Goal: Transaction & Acquisition: Purchase product/service

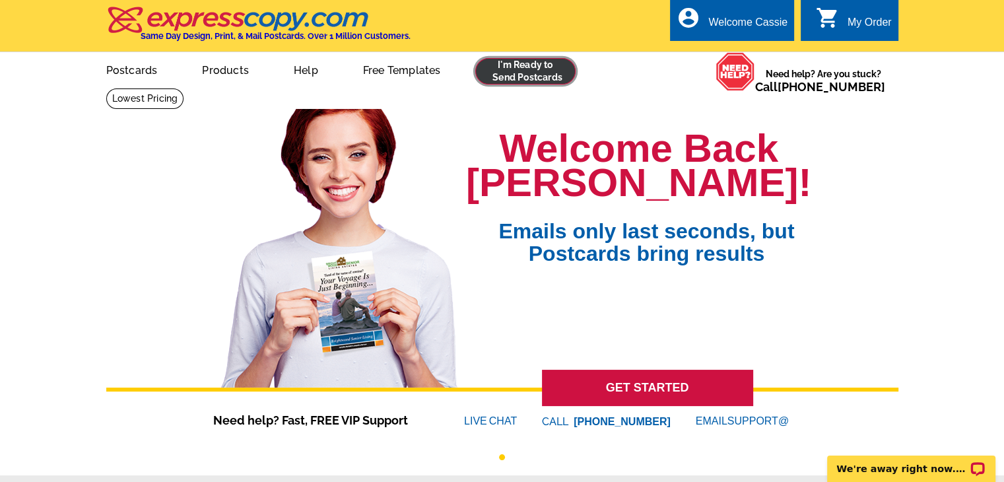
click at [549, 69] on link at bounding box center [525, 71] width 101 height 26
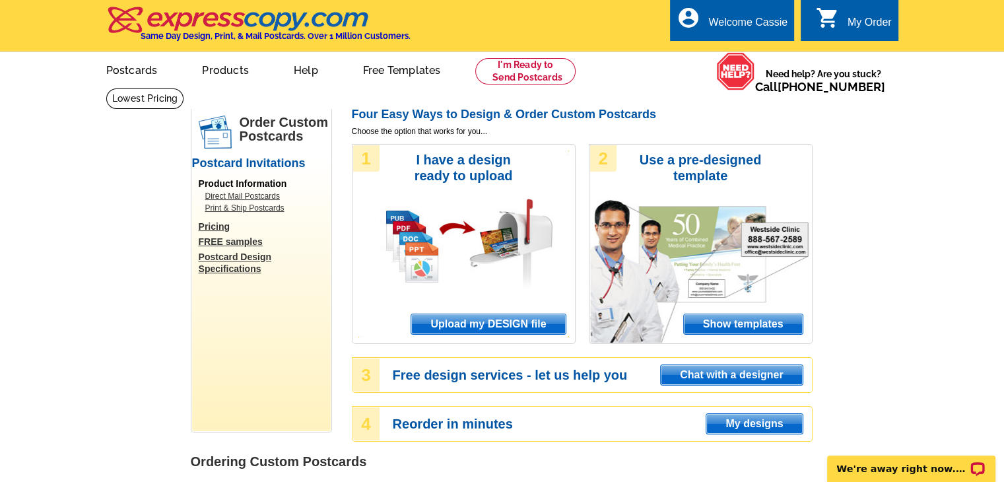
click at [487, 333] on span "Upload my DESIGN file" at bounding box center [488, 324] width 154 height 20
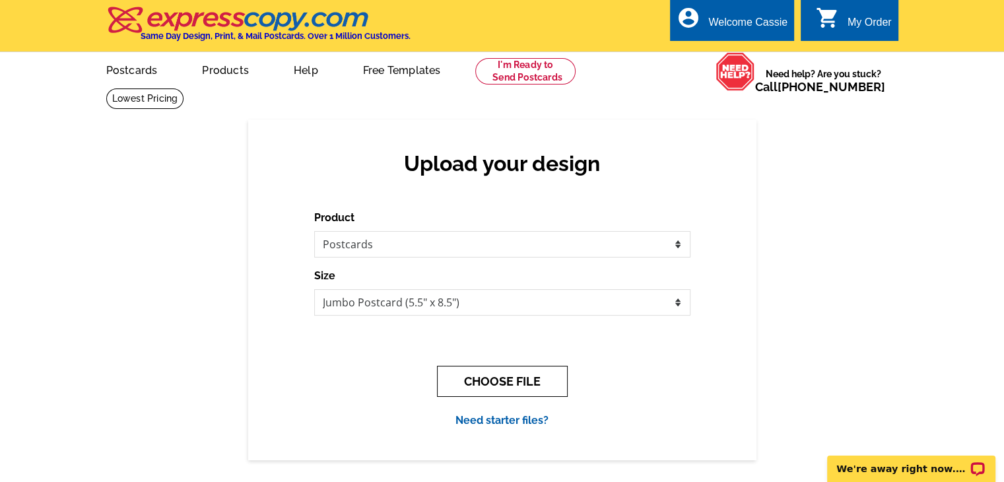
click at [543, 375] on button "CHOOSE FILE" at bounding box center [502, 381] width 131 height 31
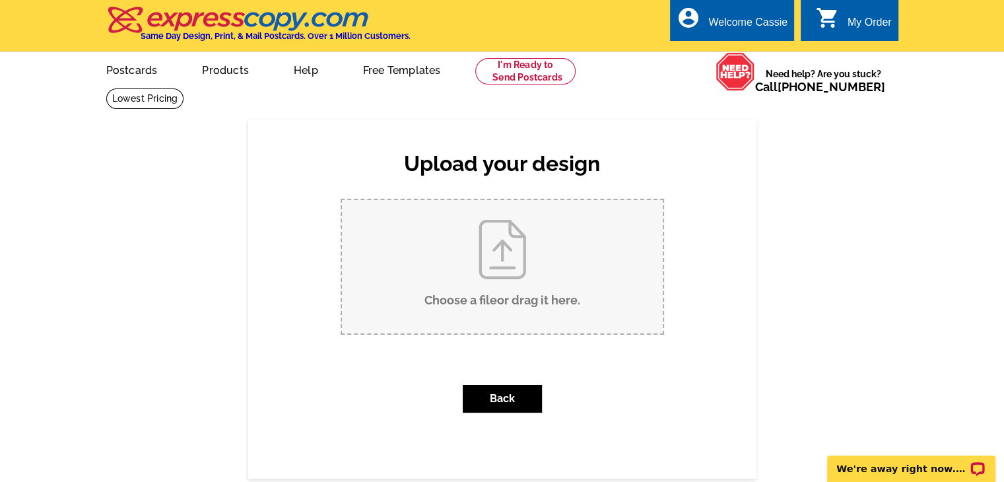
click at [560, 277] on input "Choose a file or drag it here ." at bounding box center [502, 266] width 321 height 133
type input "C:\fakepath\COMING SOON FRONT Jumbo Eddy Bend Trail 8024 V3.pdf"
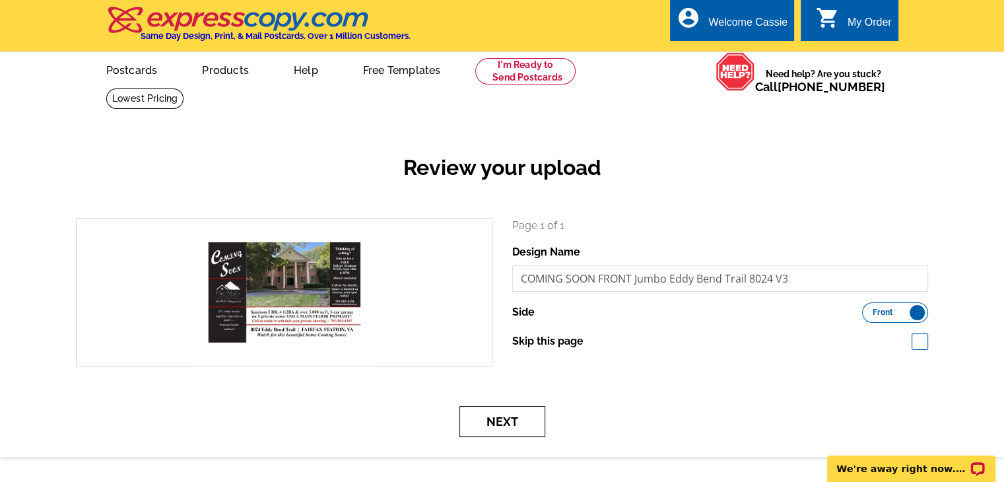
click at [518, 418] on button "Next" at bounding box center [503, 421] width 86 height 31
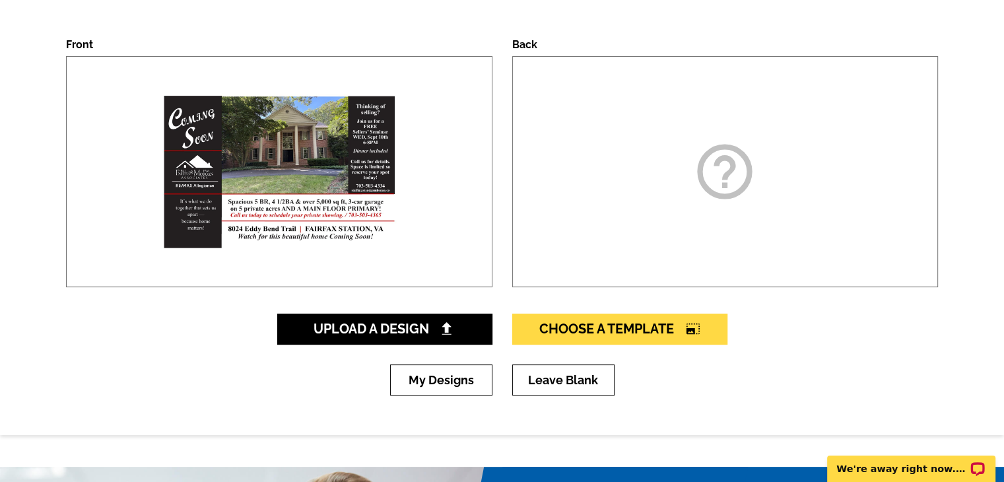
scroll to position [182, 0]
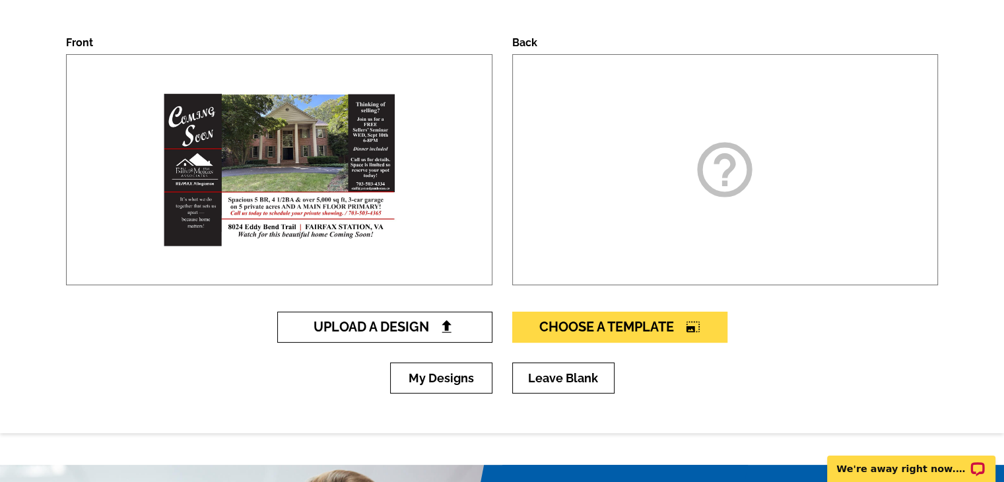
click at [364, 328] on span "Upload A Design" at bounding box center [385, 327] width 142 height 16
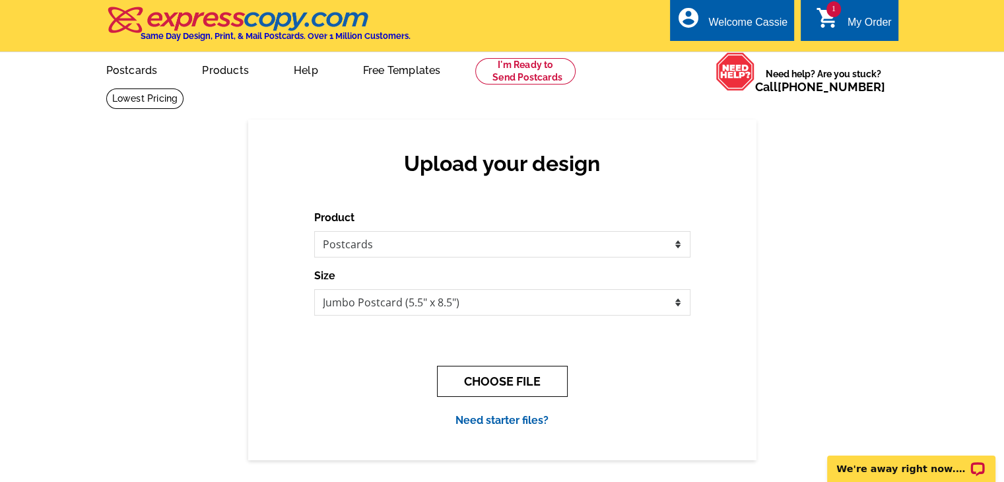
click at [520, 381] on button "CHOOSE FILE" at bounding box center [502, 381] width 131 height 31
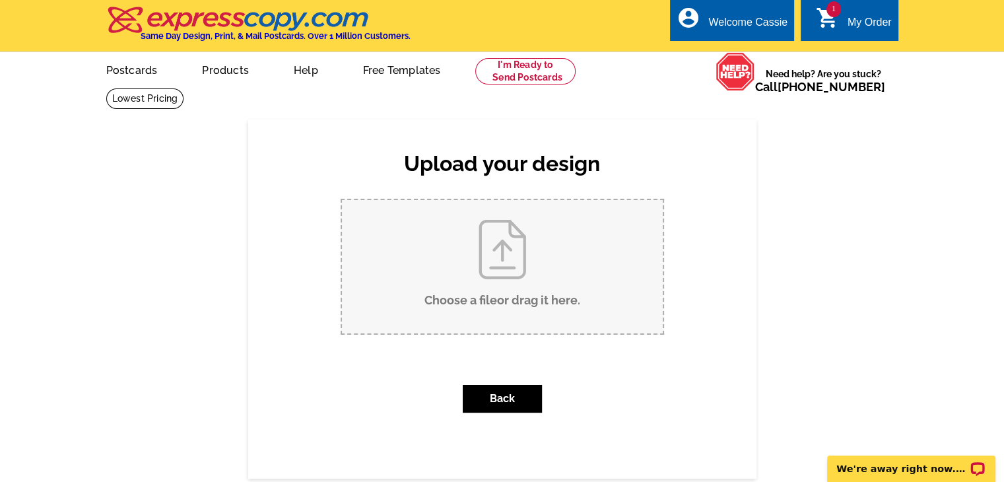
click at [566, 288] on input "Choose a file or drag it here ." at bounding box center [502, 266] width 321 height 133
type input "C:\fakepath\COMING SOON BACK JUMBO Eddy Bend Trail 8024.pdf"
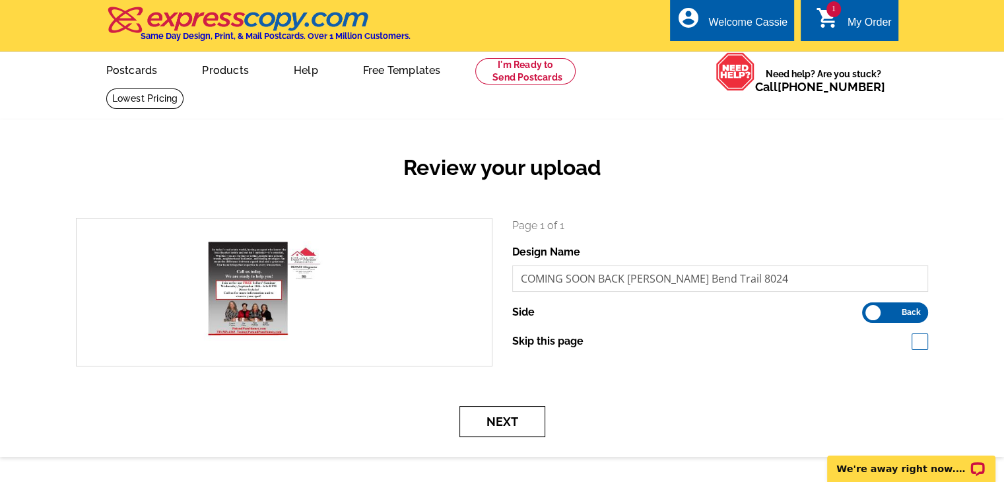
click at [526, 428] on button "Next" at bounding box center [503, 421] width 86 height 31
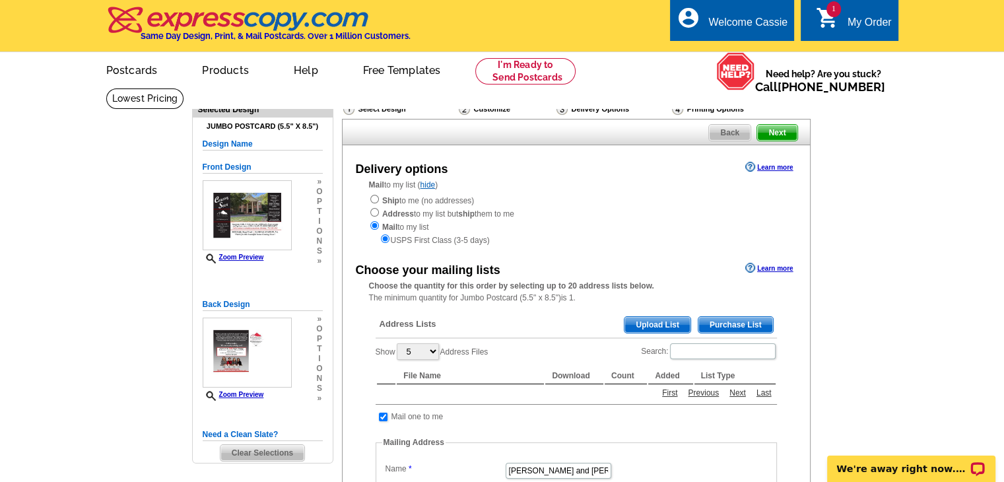
click at [666, 330] on span "Upload List" at bounding box center [657, 325] width 65 height 16
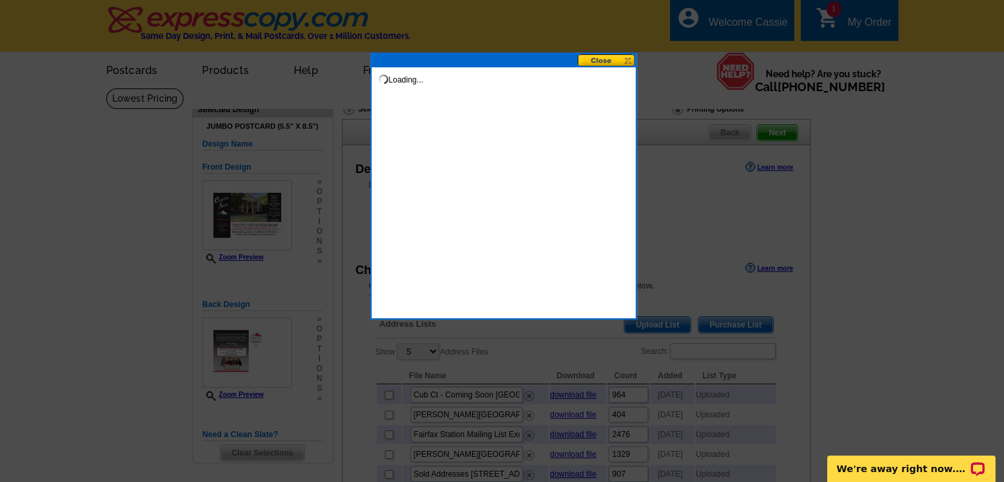
click at [608, 61] on button at bounding box center [607, 60] width 58 height 13
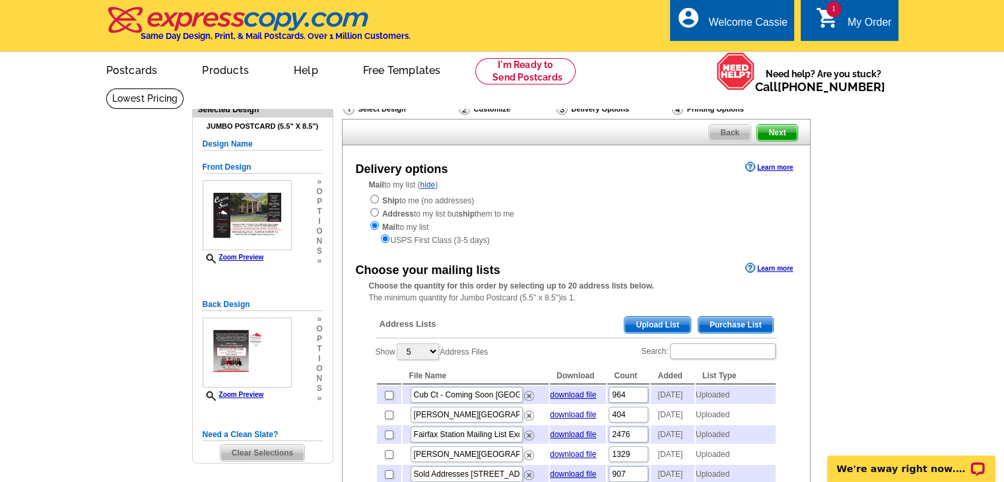
click at [649, 329] on span "Upload List" at bounding box center [657, 325] width 65 height 16
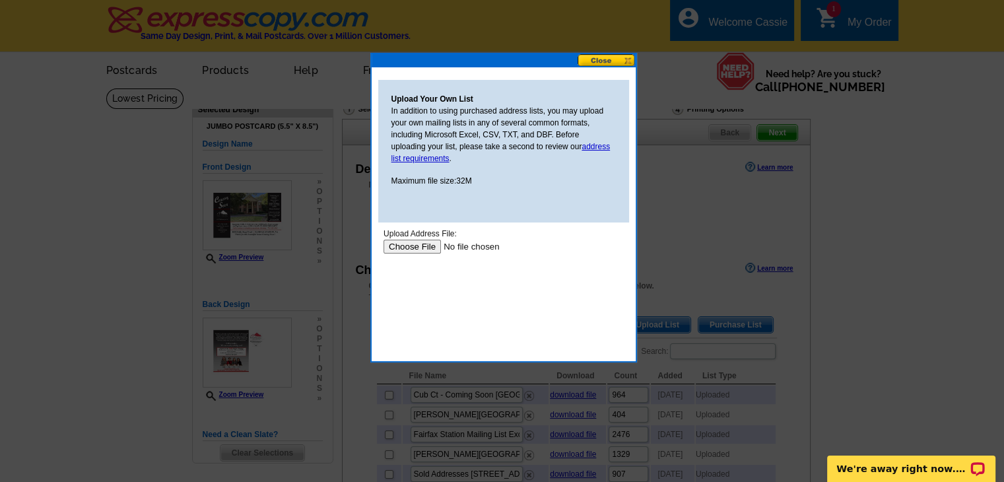
click at [422, 253] on input "file" at bounding box center [466, 247] width 167 height 14
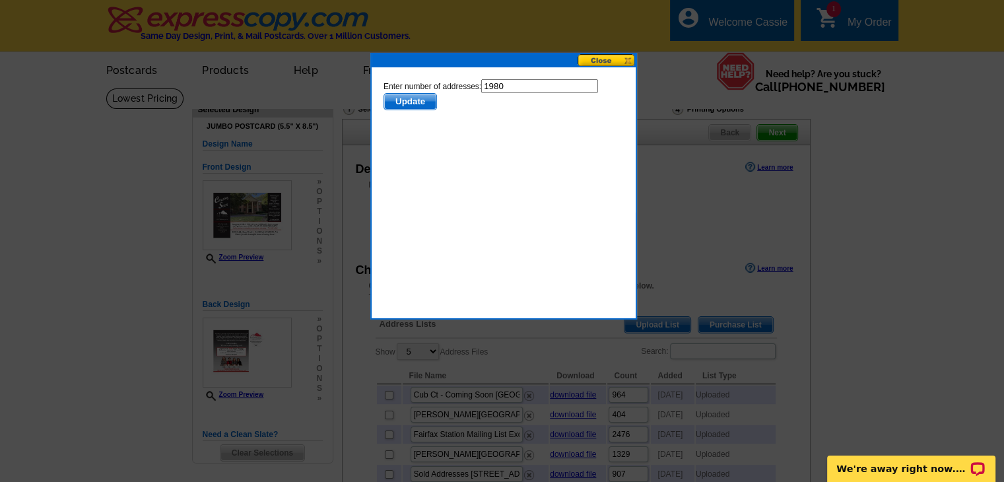
click at [538, 83] on input "1980" at bounding box center [539, 86] width 117 height 14
type input "19"
click at [617, 57] on button at bounding box center [607, 60] width 58 height 13
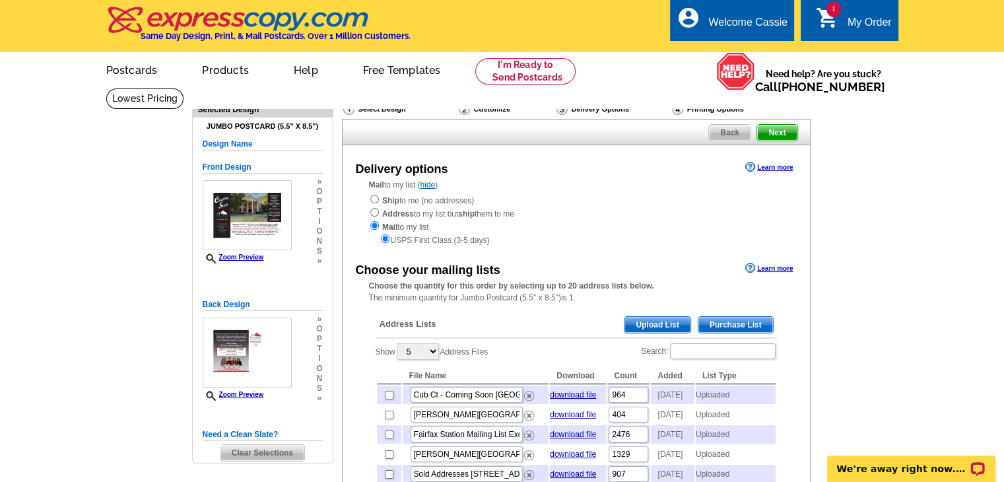
click at [652, 332] on span "Upload List" at bounding box center [657, 325] width 65 height 16
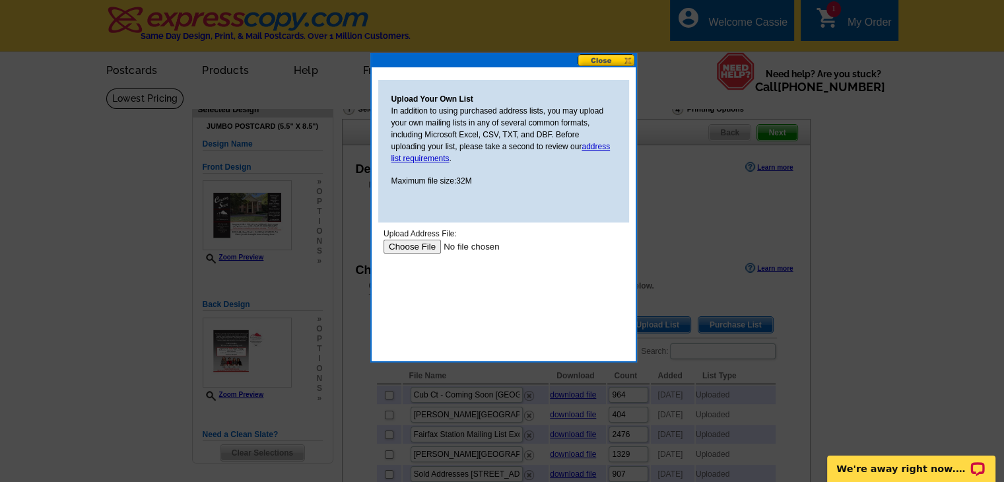
click at [419, 250] on input "file" at bounding box center [466, 247] width 167 height 14
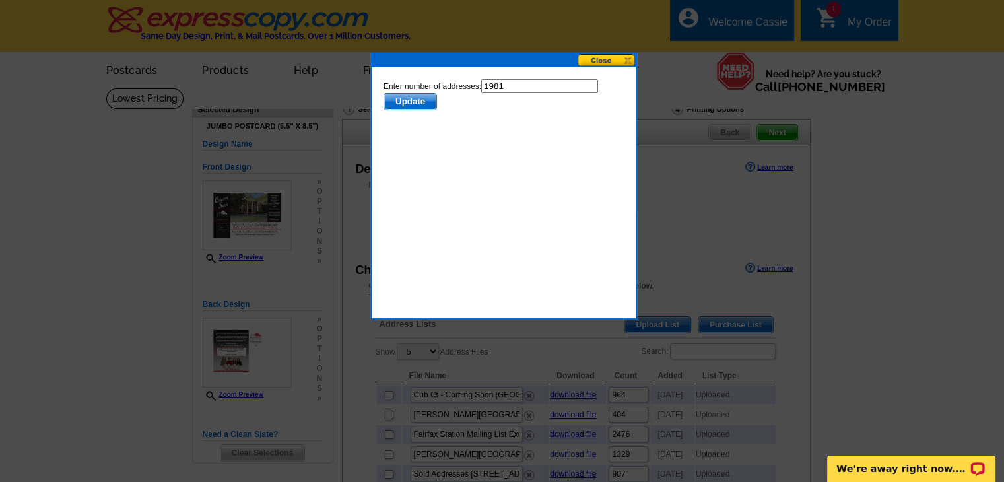
click at [524, 86] on input "1981" at bounding box center [539, 86] width 117 height 14
type input "1980"
click at [411, 107] on span "Update" at bounding box center [410, 102] width 52 height 16
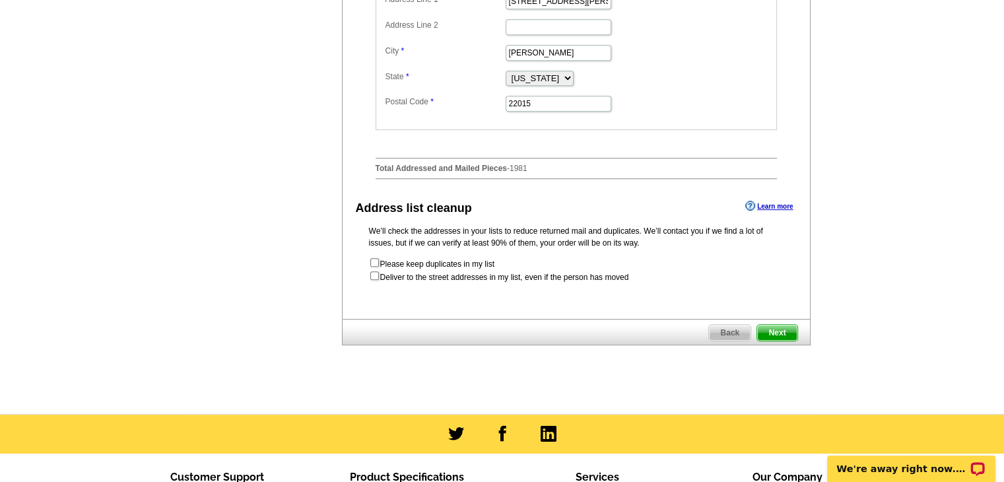
scroll to position [628, 0]
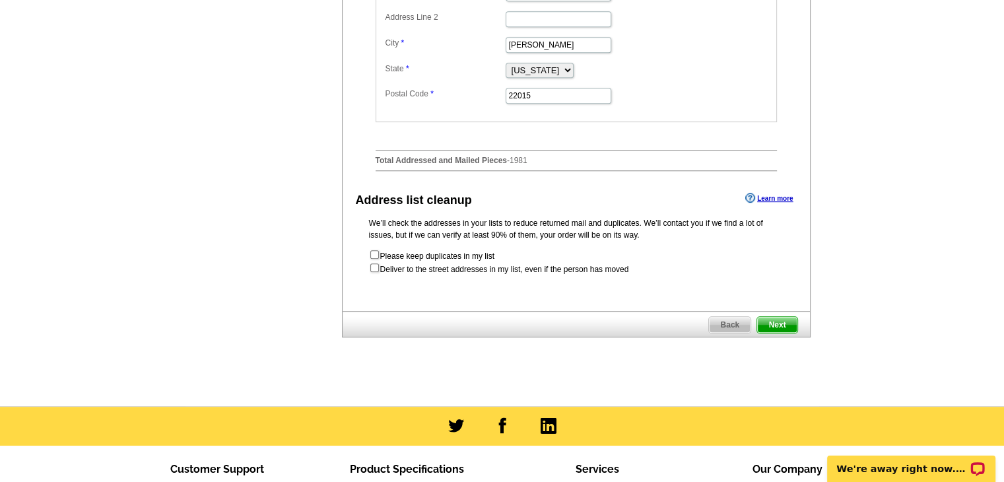
click at [787, 333] on span "Next" at bounding box center [777, 325] width 40 height 16
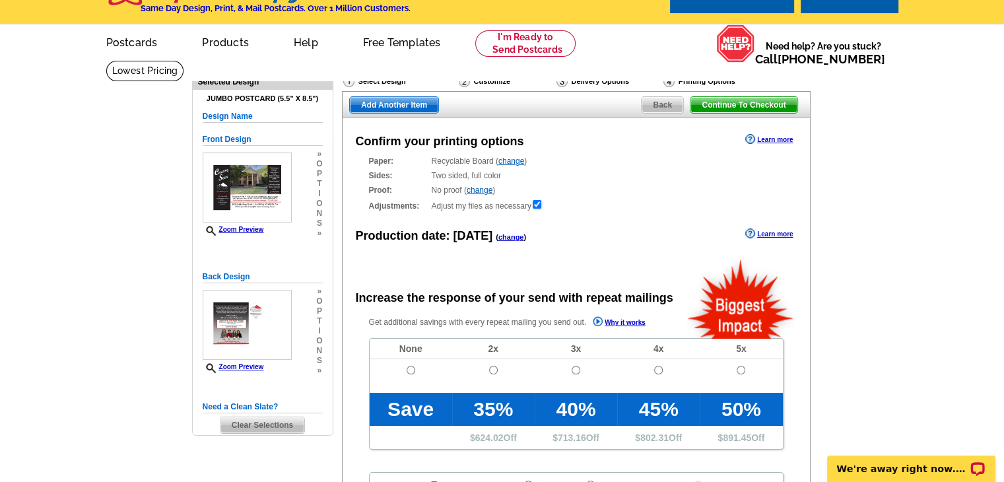
radio input "false"
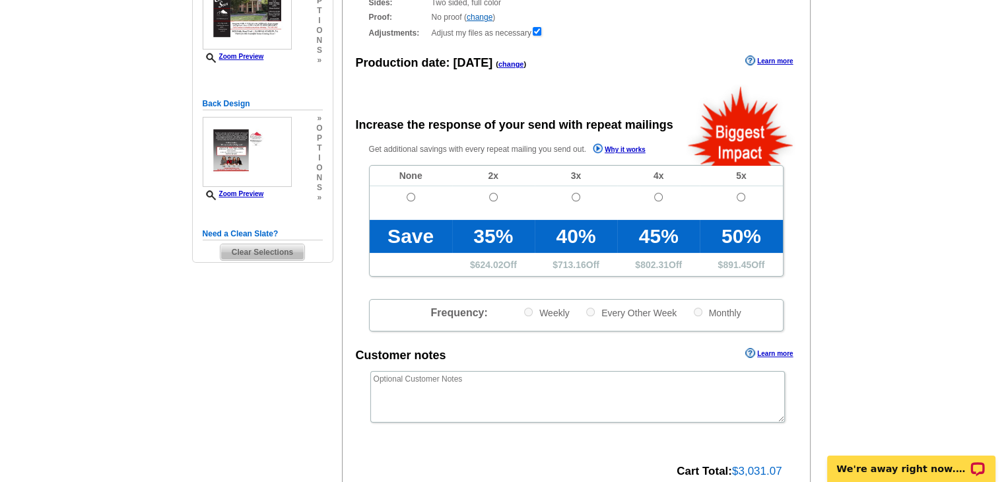
scroll to position [201, 0]
click at [410, 200] on input "radio" at bounding box center [411, 196] width 9 height 9
radio input "true"
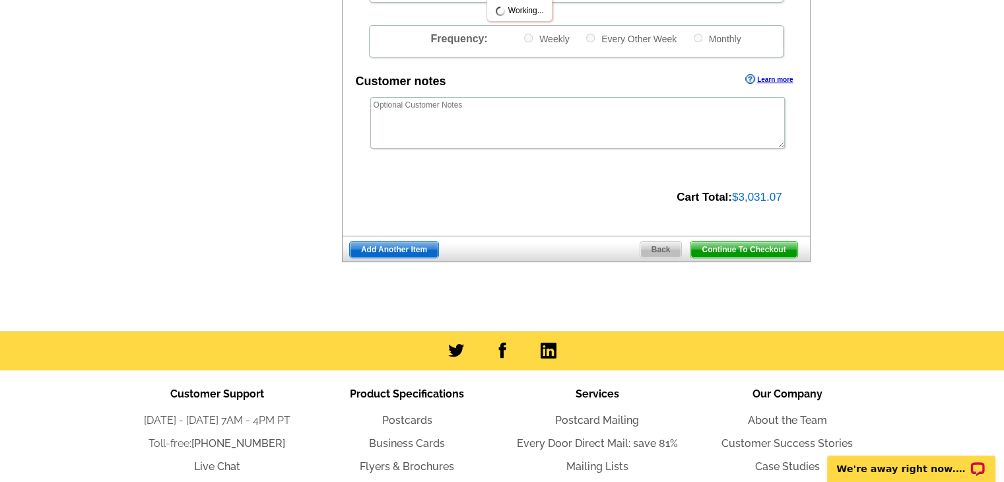
scroll to position [476, 0]
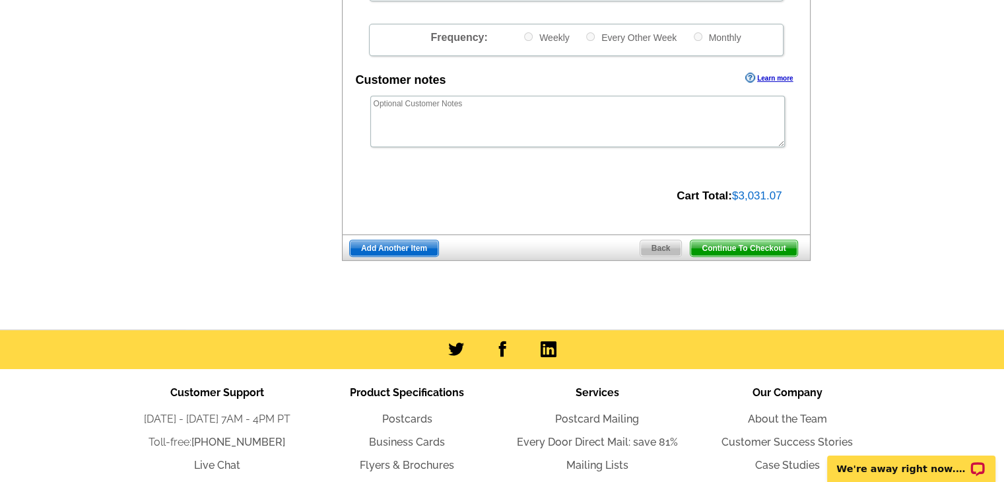
click at [771, 254] on span "Continue To Checkout" at bounding box center [744, 248] width 106 height 16
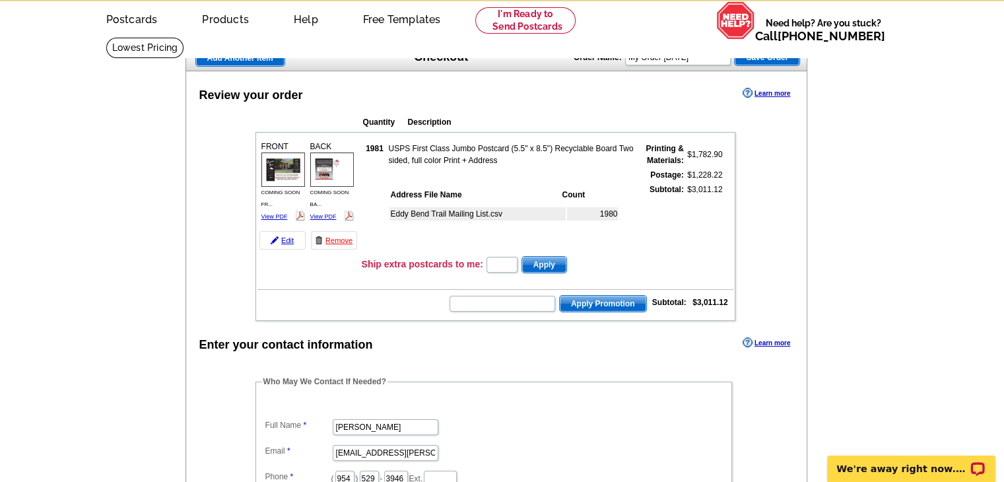
scroll to position [50, 0]
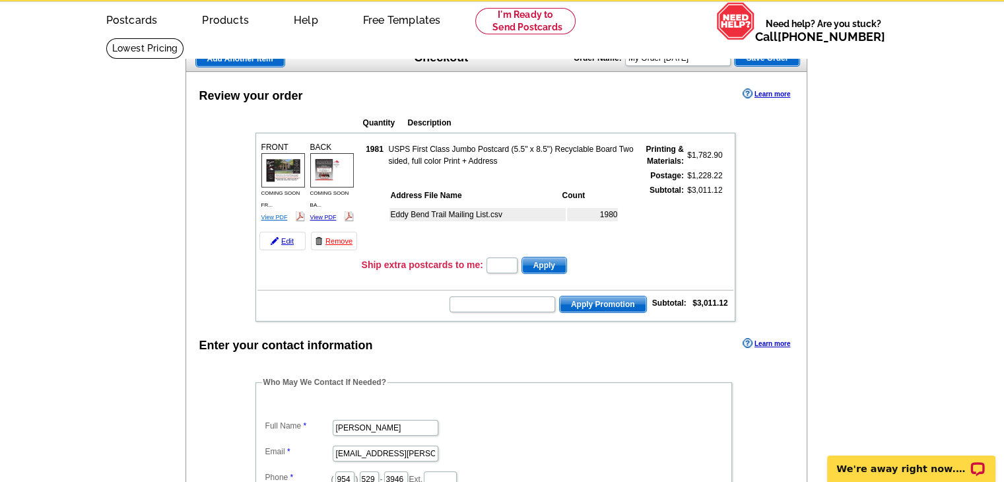
click at [277, 215] on link "View PDF" at bounding box center [274, 217] width 26 height 7
click at [277, 246] on link "Edit" at bounding box center [283, 241] width 46 height 18
click at [279, 239] on link "Edit" at bounding box center [283, 241] width 46 height 18
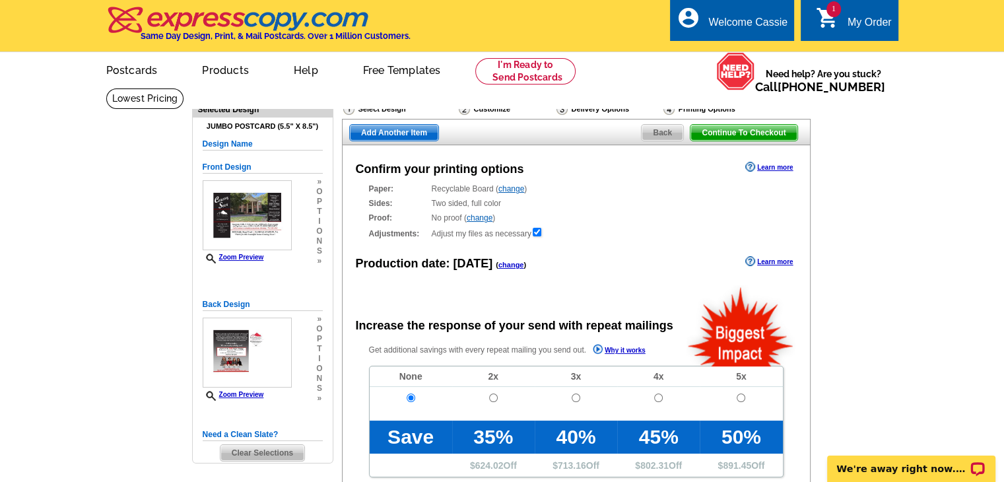
radio input "false"
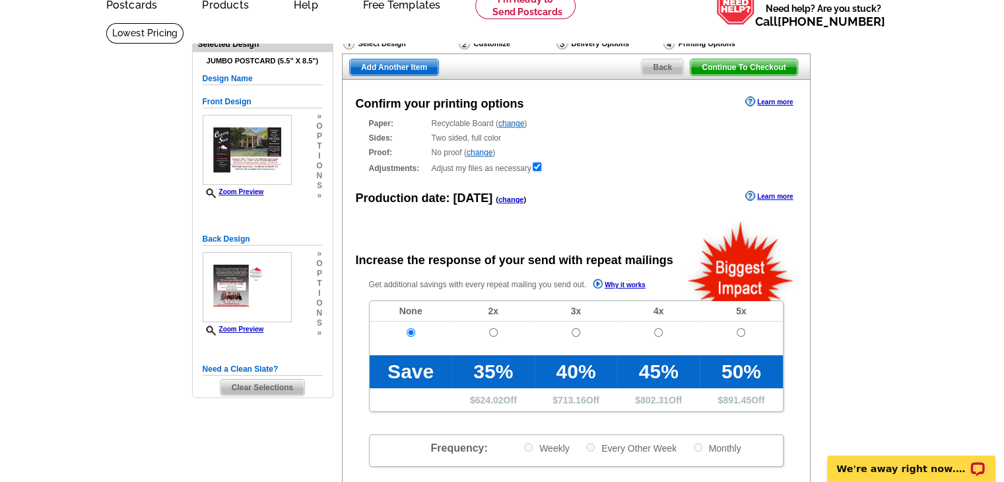
scroll to position [55, 0]
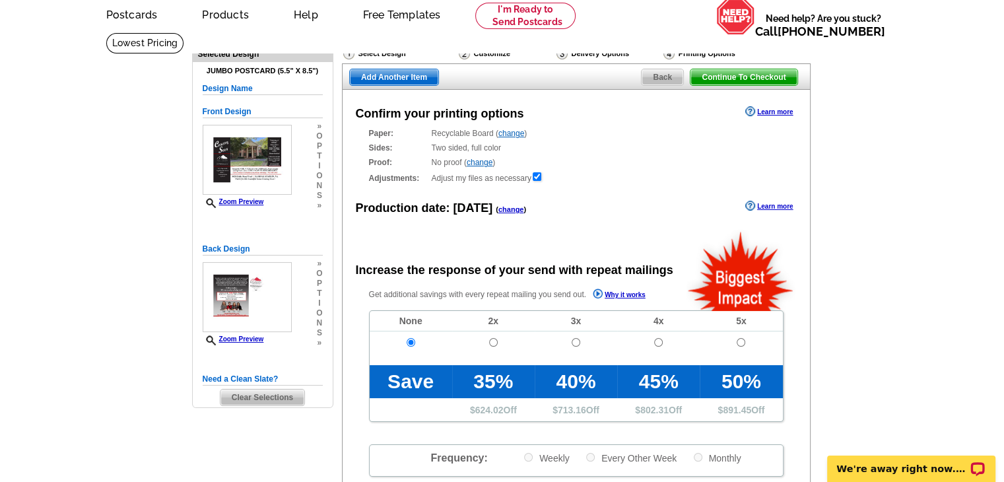
click at [250, 398] on span "Clear Selections" at bounding box center [263, 398] width 84 height 16
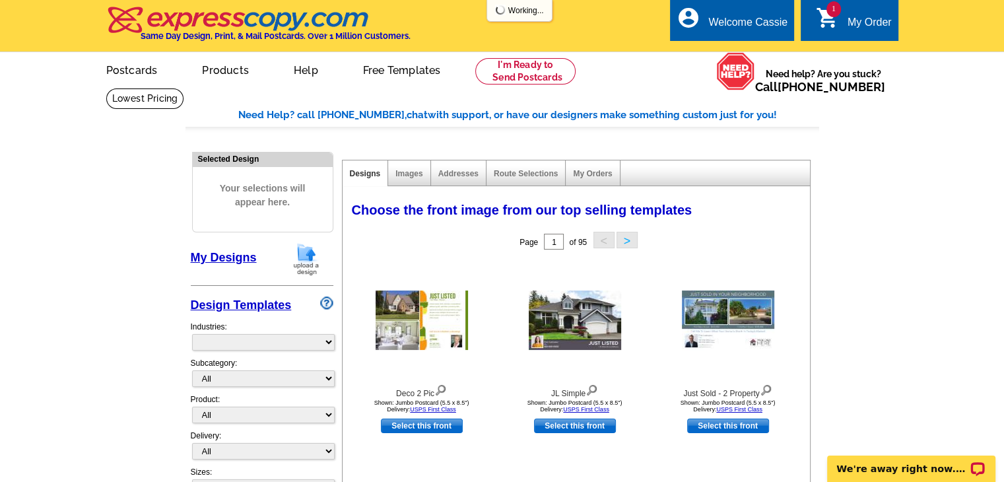
select select "785"
click at [850, 32] on div "My Order" at bounding box center [870, 26] width 44 height 18
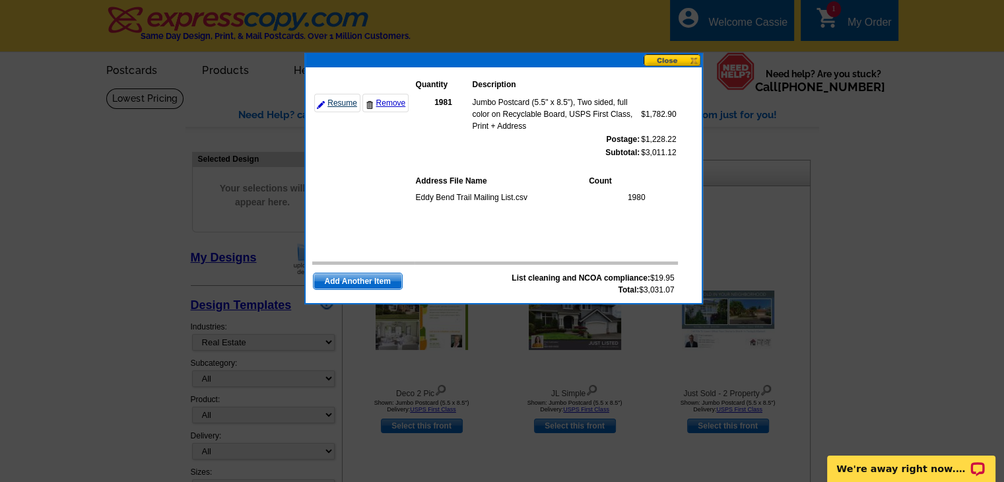
click at [335, 102] on link "Resume" at bounding box center [337, 103] width 46 height 18
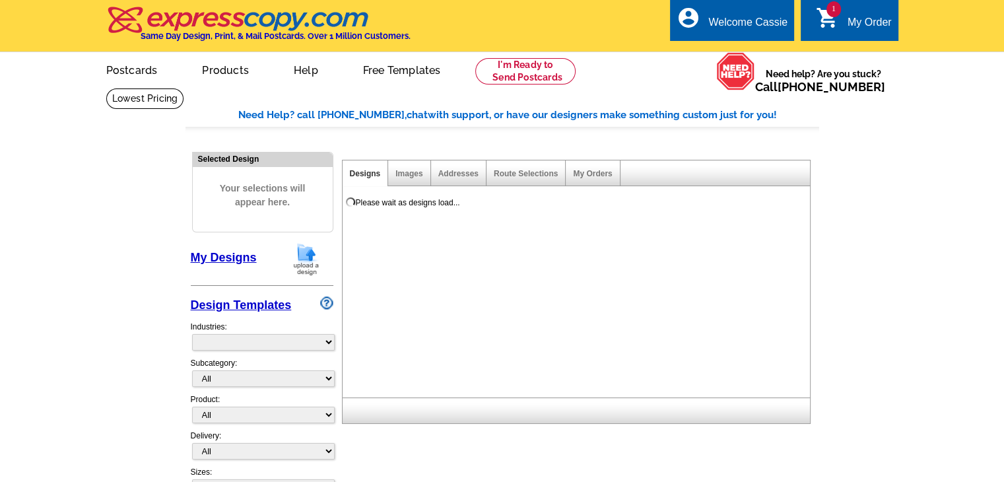
select select "785"
select select
select select "785"
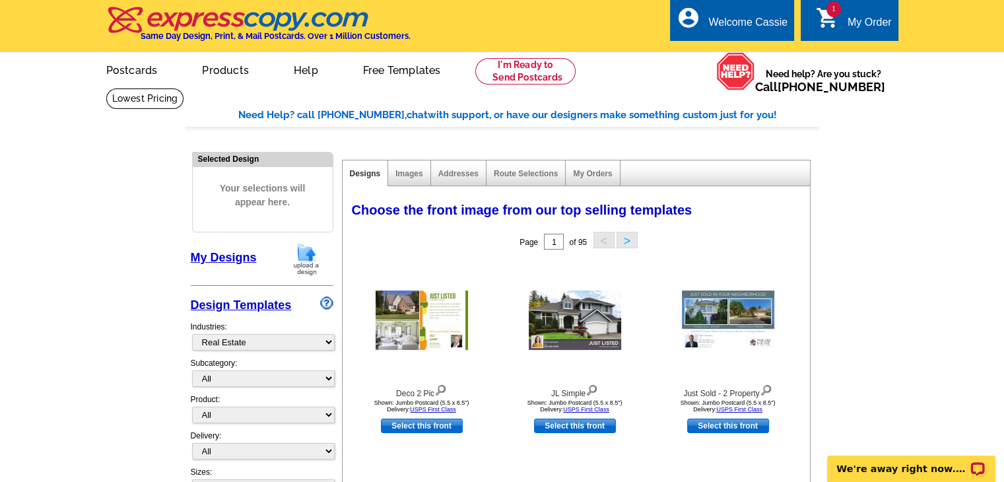
click at [845, 23] on link "1 shopping_cart My Order" at bounding box center [854, 23] width 76 height 17
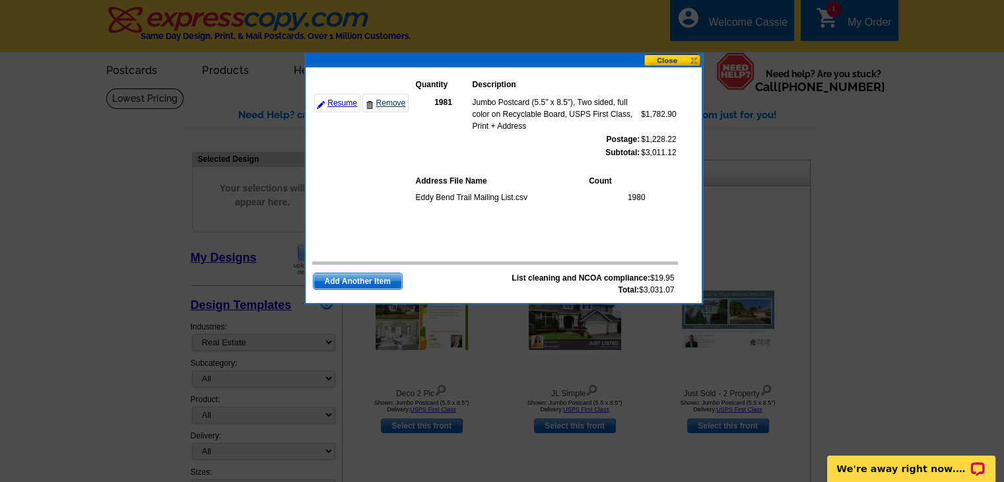
click at [390, 106] on link "Remove" at bounding box center [386, 103] width 46 height 18
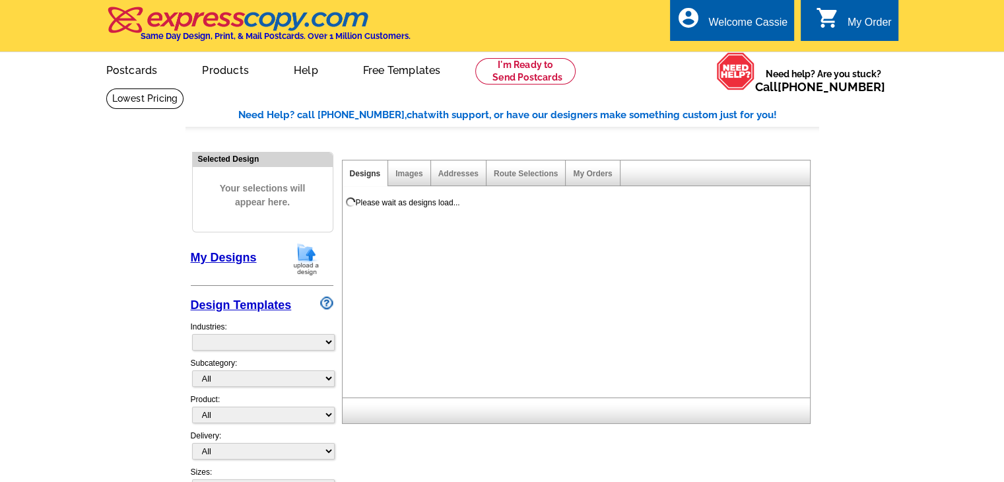
select select "785"
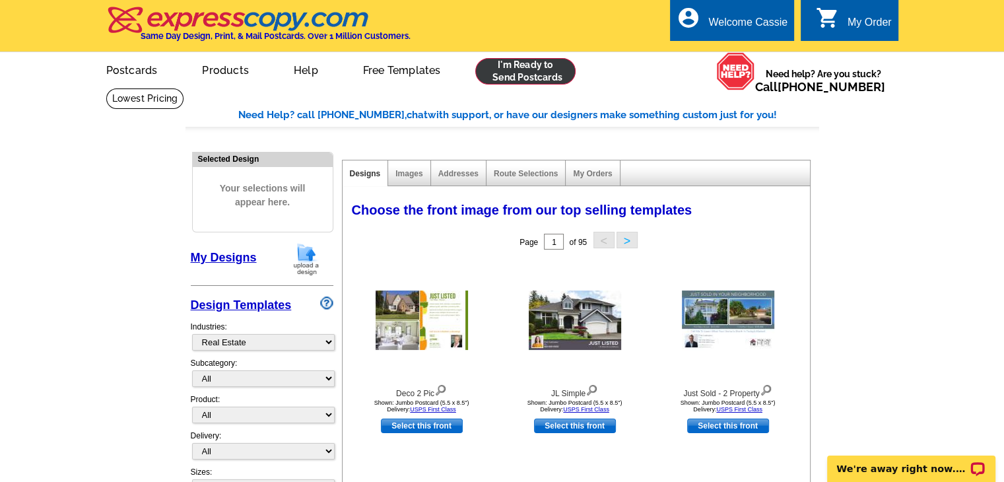
click at [563, 80] on link at bounding box center [525, 71] width 101 height 26
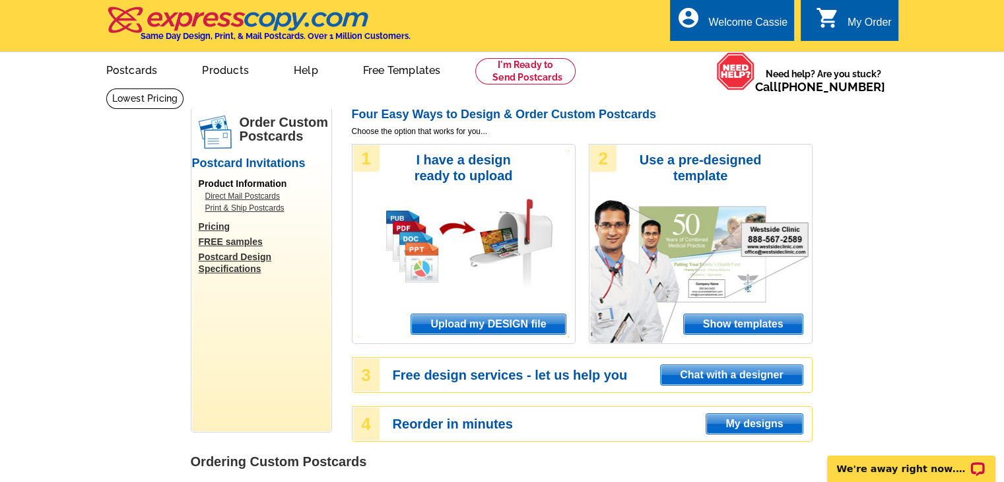
click at [462, 324] on span "Upload my DESIGN file" at bounding box center [488, 324] width 154 height 20
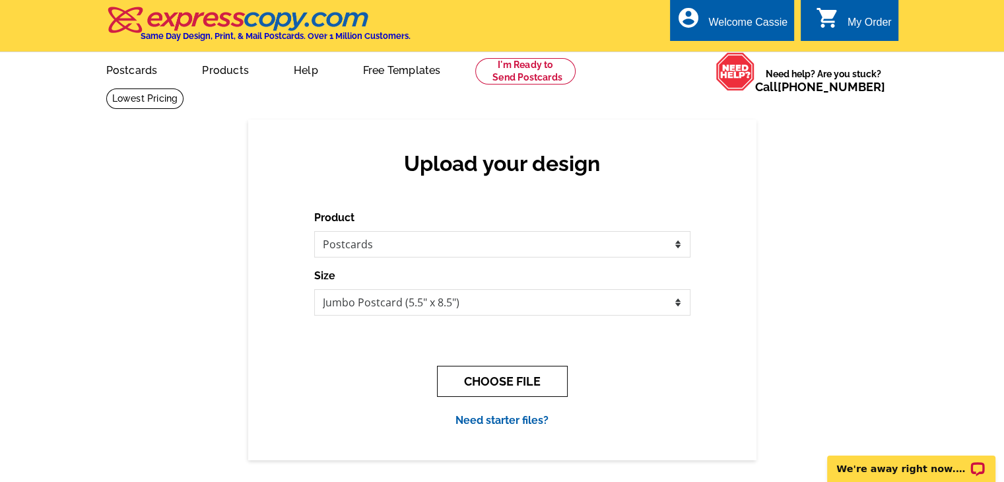
click at [467, 387] on button "CHOOSE FILE" at bounding box center [502, 381] width 131 height 31
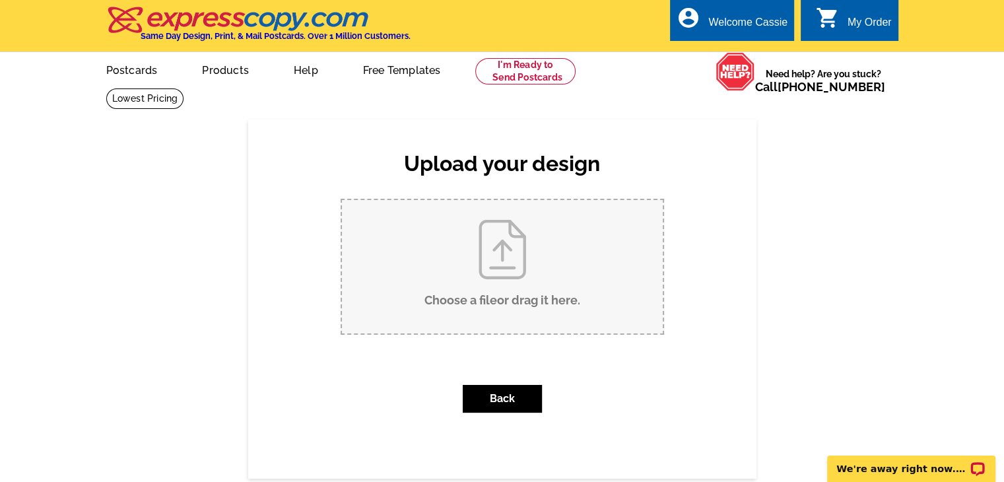
click at [410, 273] on input "Choose a file or drag it here ." at bounding box center [502, 266] width 321 height 133
type input "C:\fakepath\COMING SOON BACK JUMBO Eddy Bend Trail 8024.pdf"
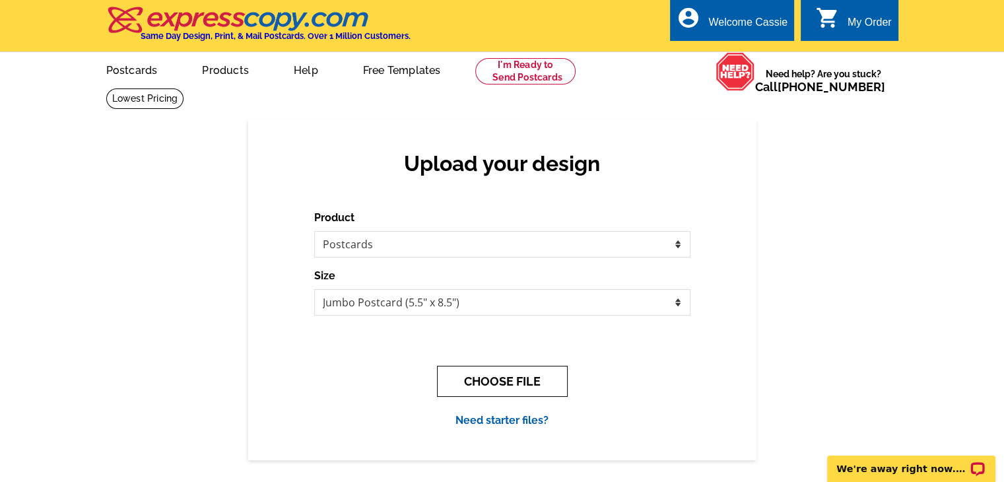
click at [487, 390] on button "CHOOSE FILE" at bounding box center [502, 381] width 131 height 31
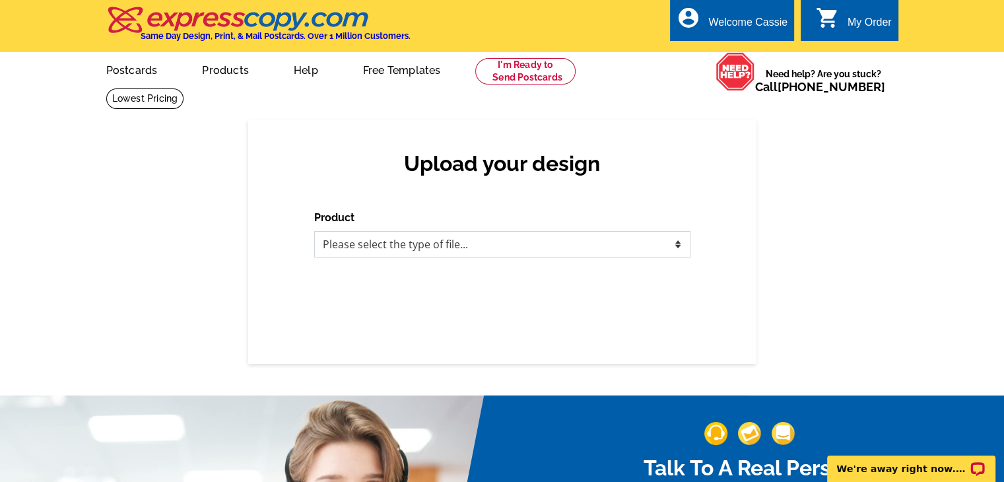
click at [660, 240] on select "Please select the type of file... Postcards Business Cards Letters and flyers G…" at bounding box center [502, 244] width 376 height 26
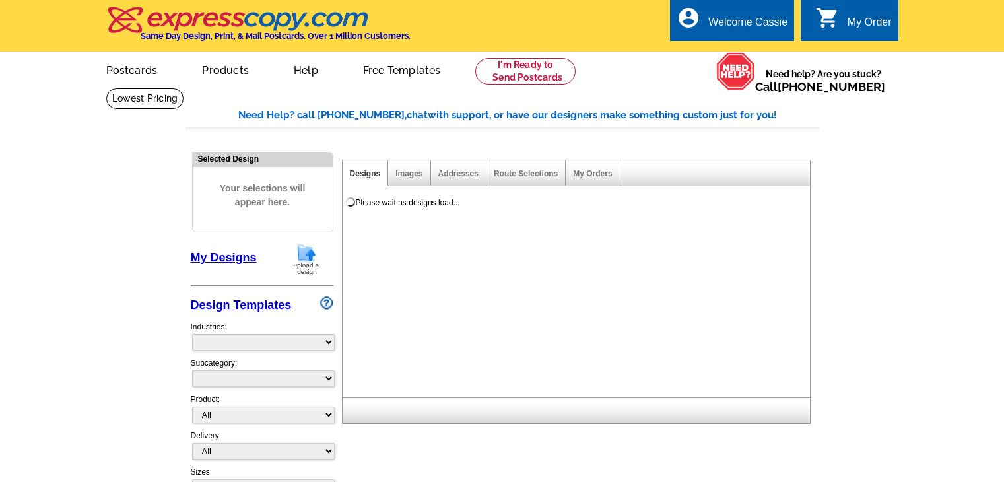
select select
select select "785"
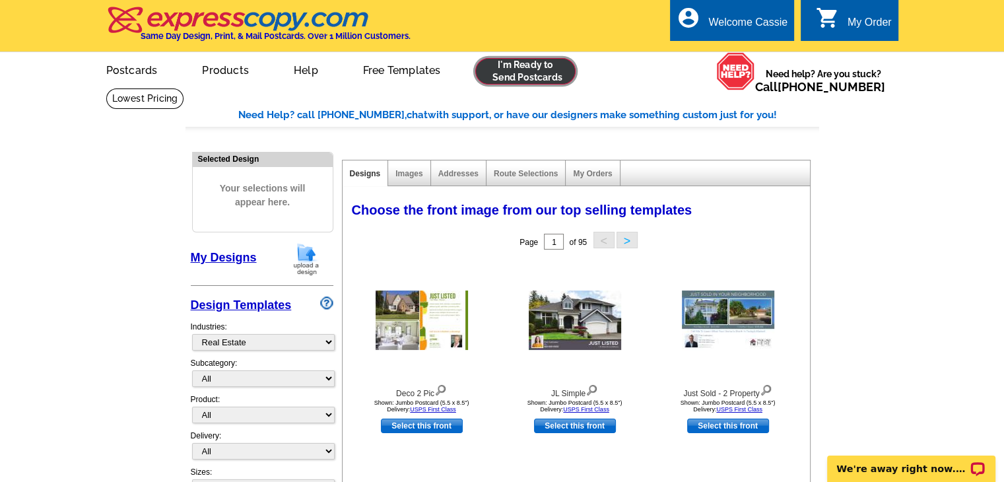
click at [536, 76] on link at bounding box center [525, 71] width 101 height 26
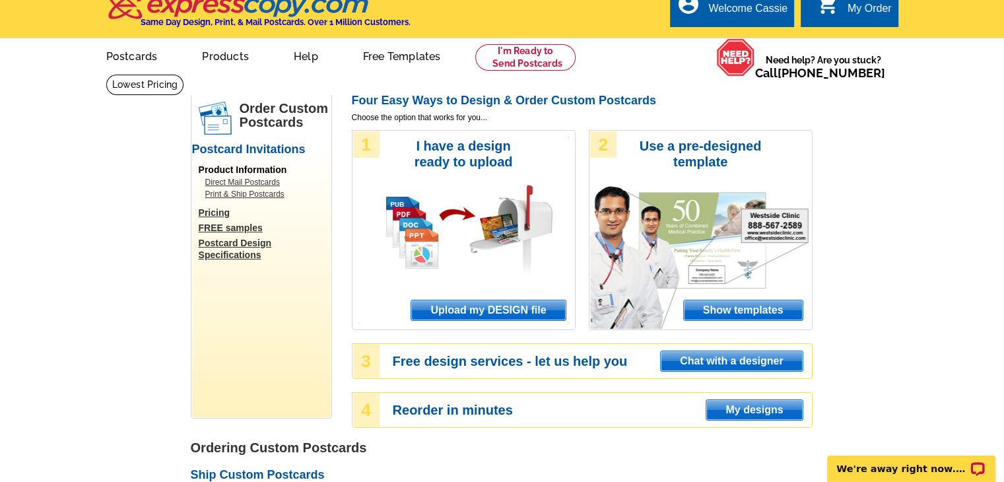
scroll to position [16, 0]
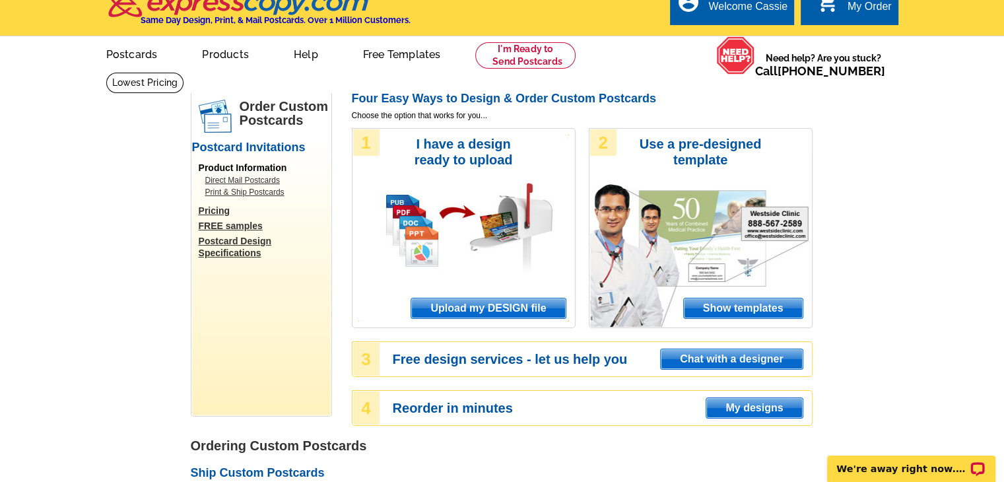
click at [468, 312] on span "Upload my DESIGN file" at bounding box center [488, 308] width 154 height 20
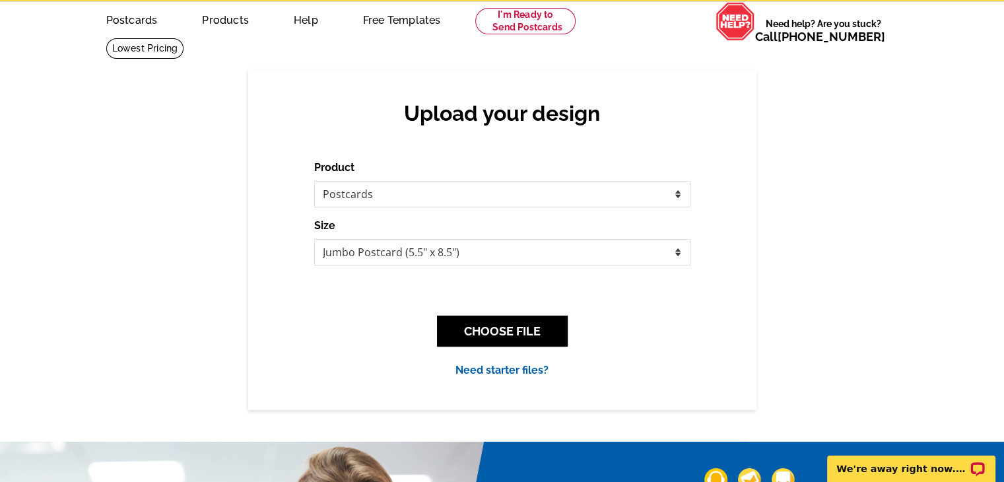
scroll to position [46, 0]
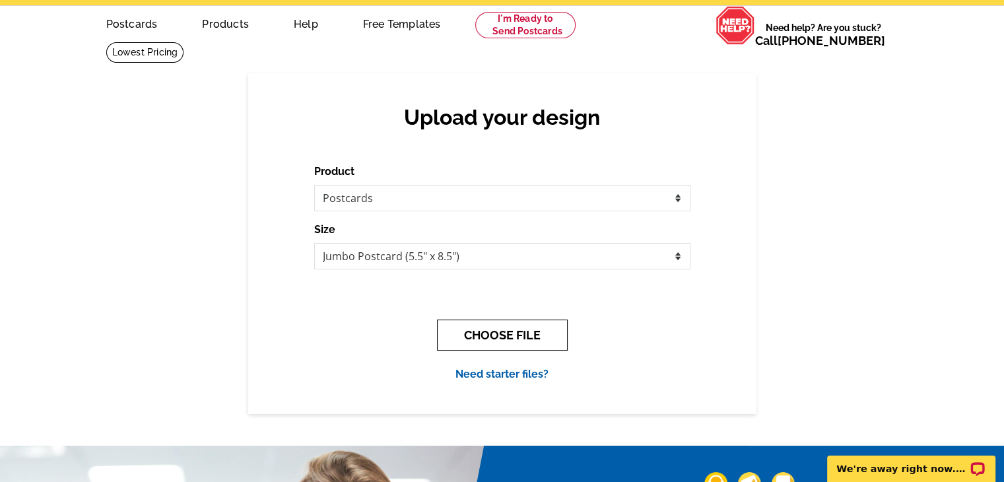
click at [511, 335] on button "CHOOSE FILE" at bounding box center [502, 335] width 131 height 31
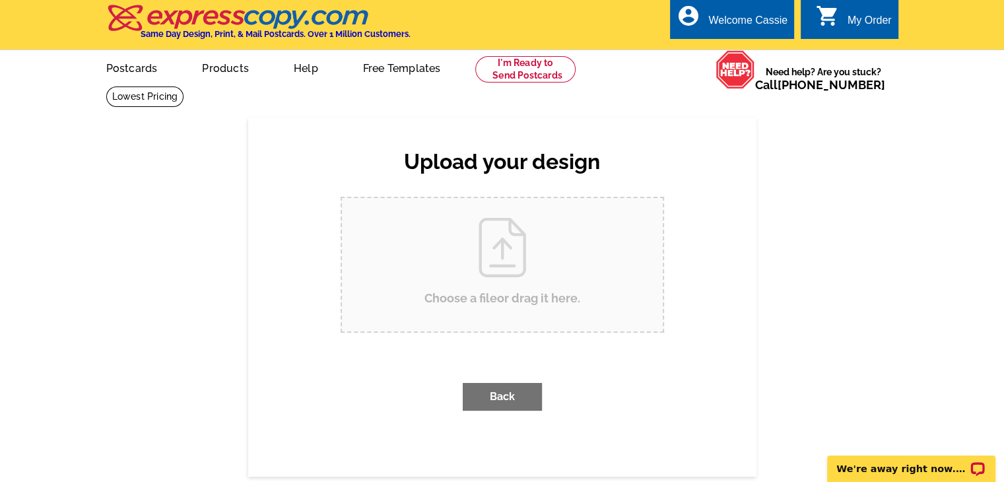
scroll to position [0, 0]
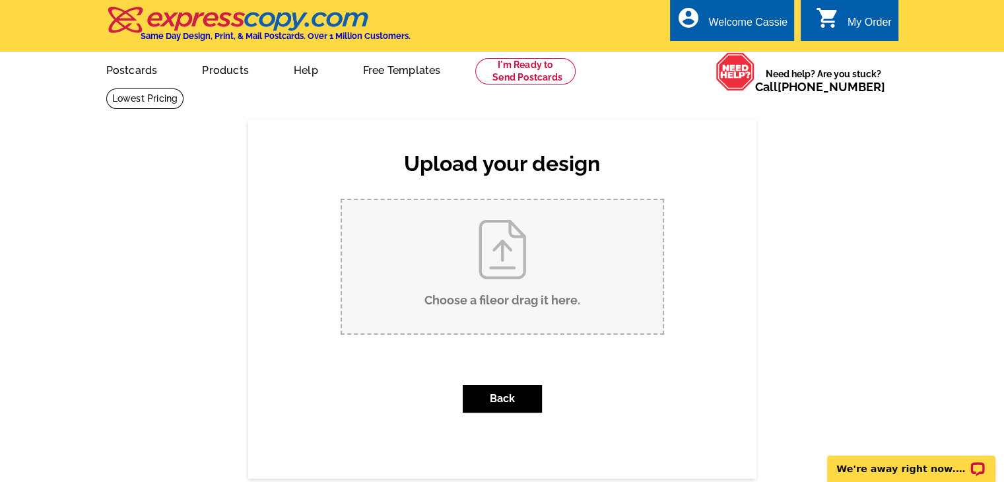
click at [475, 251] on input "Choose a file or drag it here ." at bounding box center [502, 266] width 321 height 133
type input "C:\fakepath\COMING SOON FRONT Jumbo Eddy Bend Trail 8024 V3.pdf"
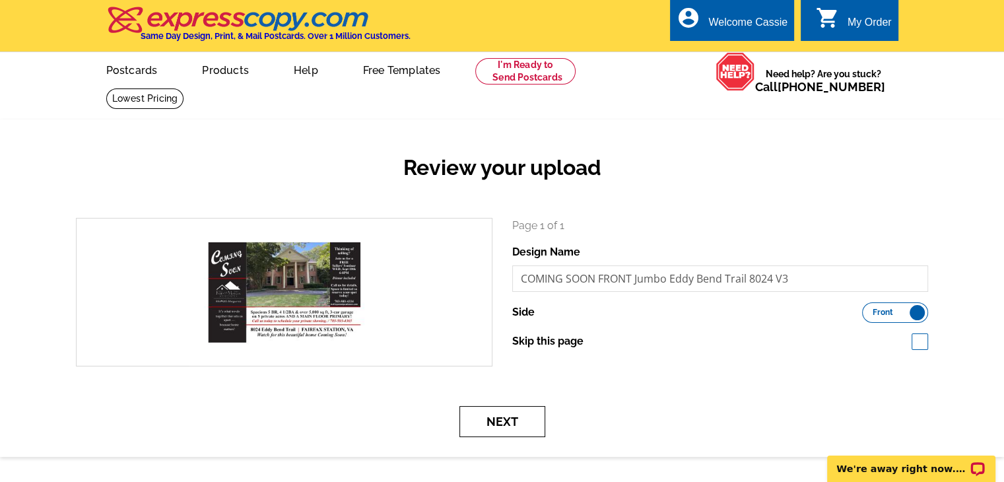
click at [495, 421] on button "Next" at bounding box center [503, 421] width 86 height 31
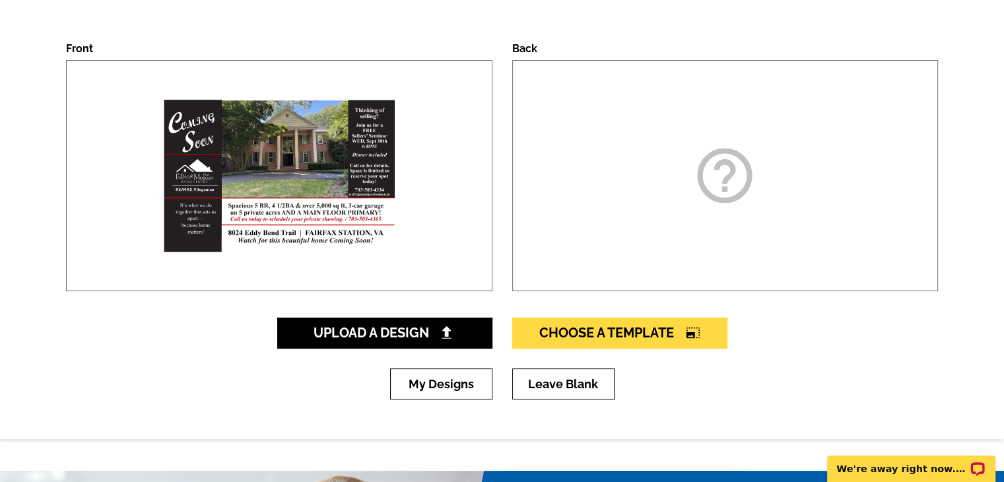
scroll to position [198, 0]
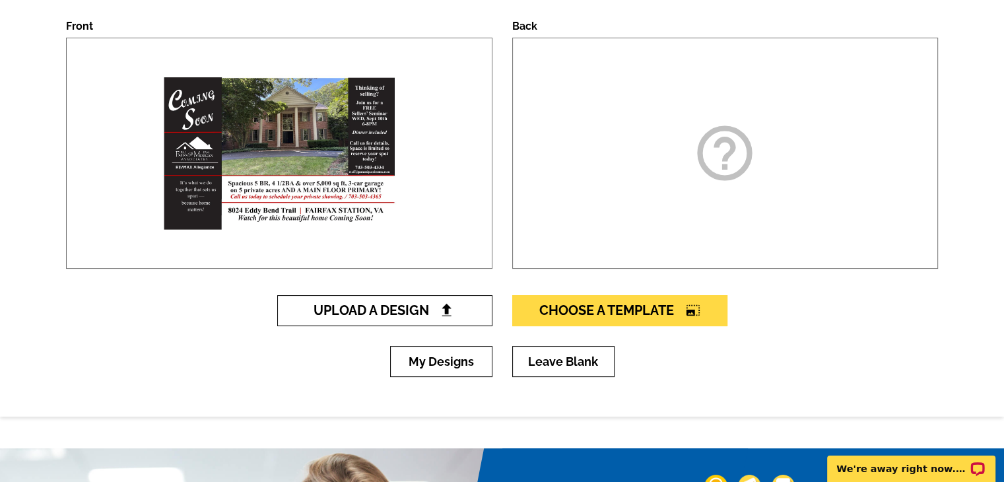
click at [418, 322] on link "Upload A Design" at bounding box center [384, 310] width 215 height 31
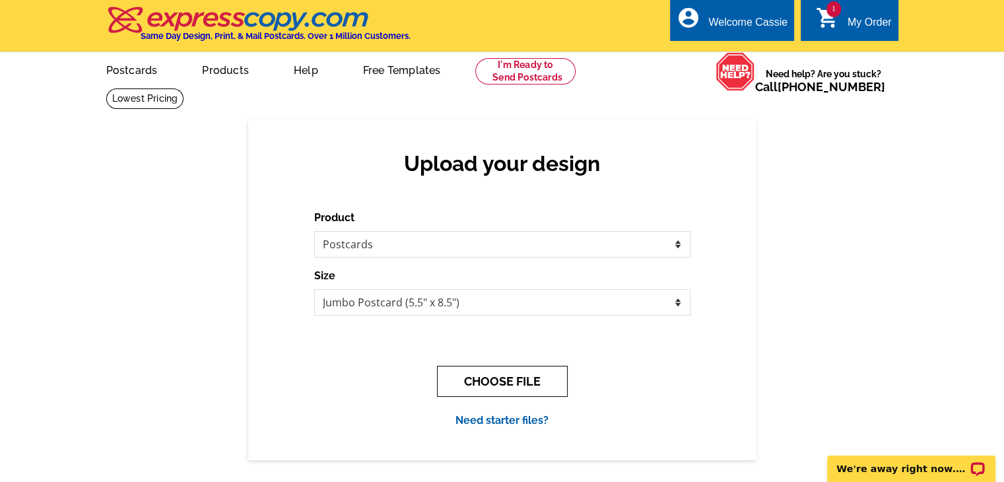
click at [520, 378] on button "CHOOSE FILE" at bounding box center [502, 381] width 131 height 31
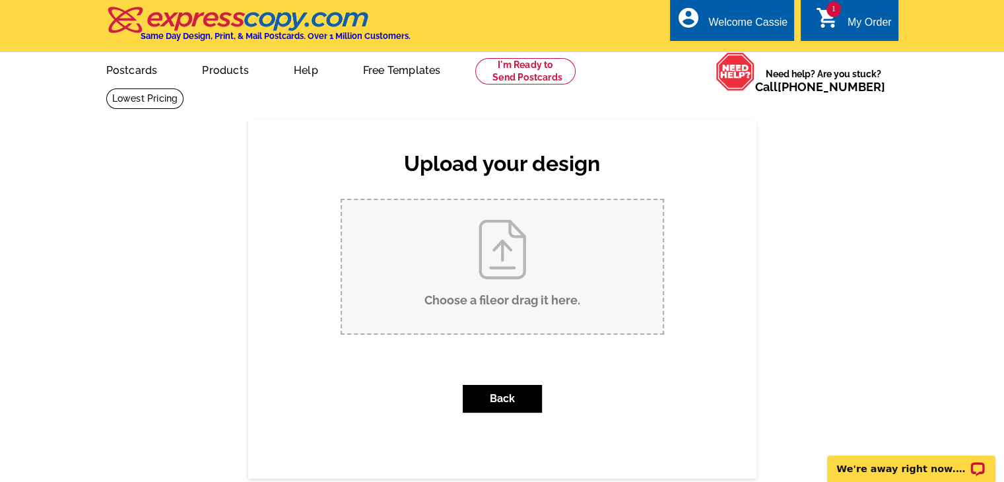
click at [497, 287] on input "Choose a file or drag it here ." at bounding box center [502, 266] width 321 height 133
type input "C:\fakepath\COMING SOON BACK JUMBO Eddy Bend Trail 8024.pdf"
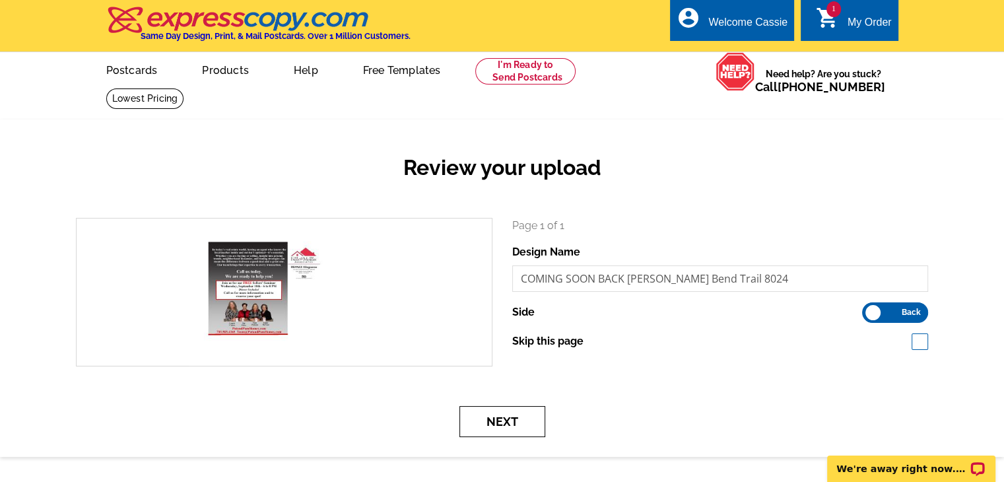
click at [536, 424] on button "Next" at bounding box center [503, 421] width 86 height 31
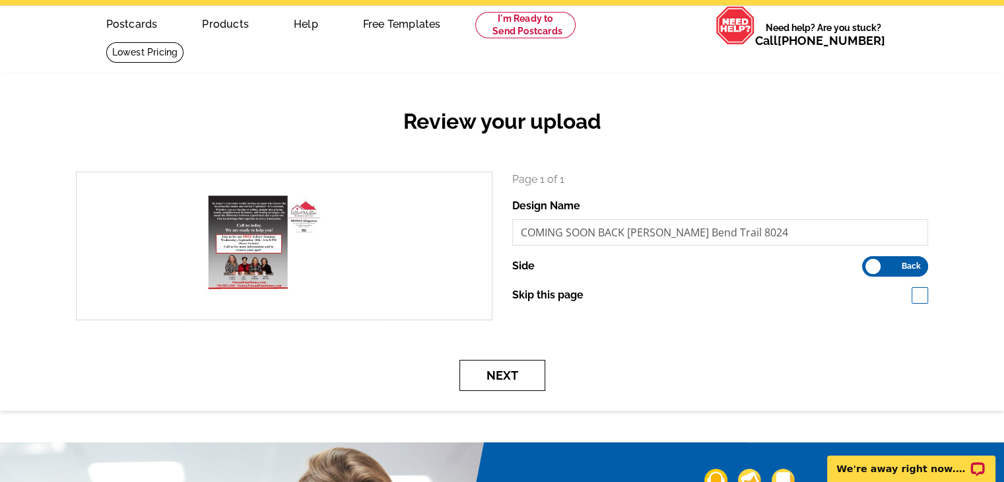
scroll to position [66, 0]
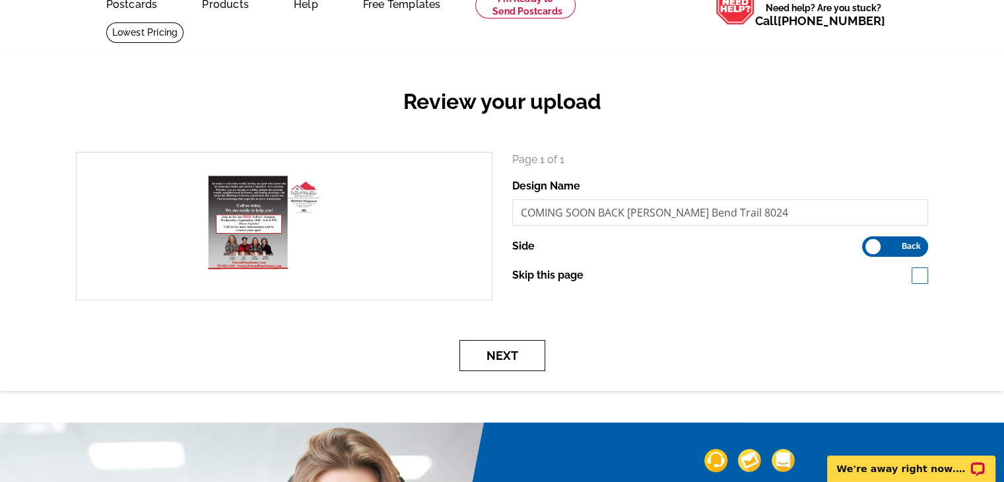
click at [504, 360] on button "Next" at bounding box center [503, 355] width 86 height 31
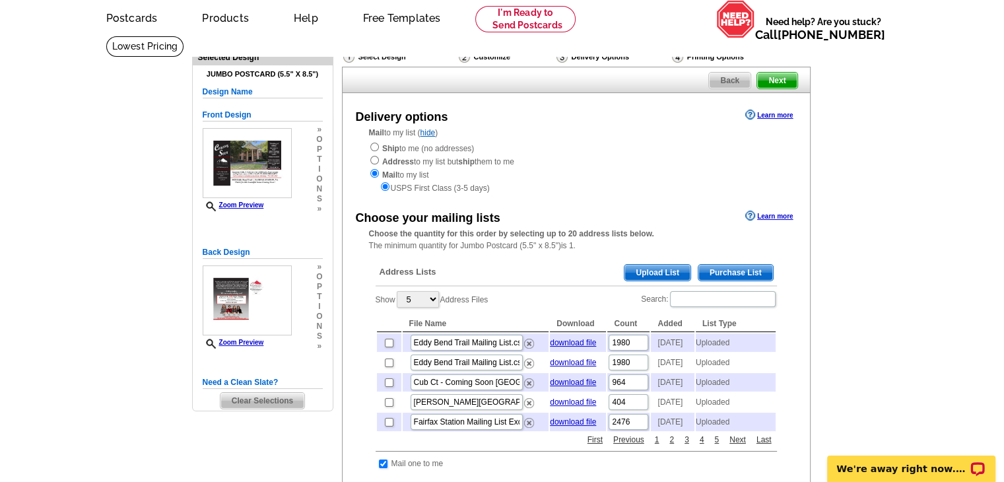
scroll to position [75, 0]
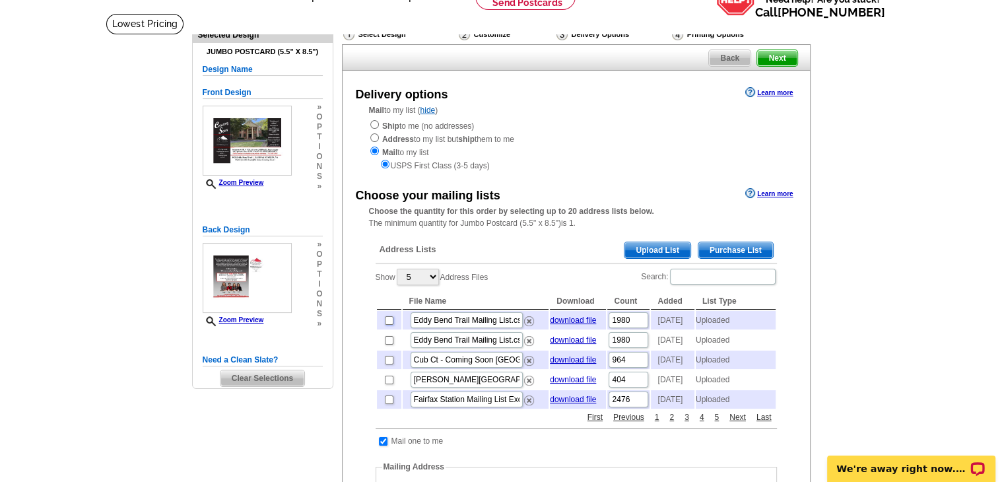
click at [390, 322] on input "checkbox" at bounding box center [389, 320] width 9 height 9
checkbox input "true"
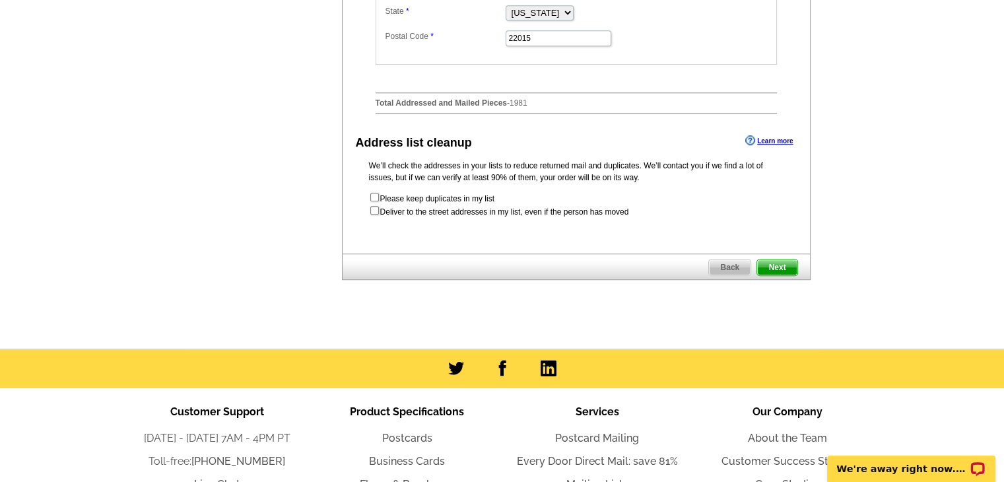
scroll to position [687, 0]
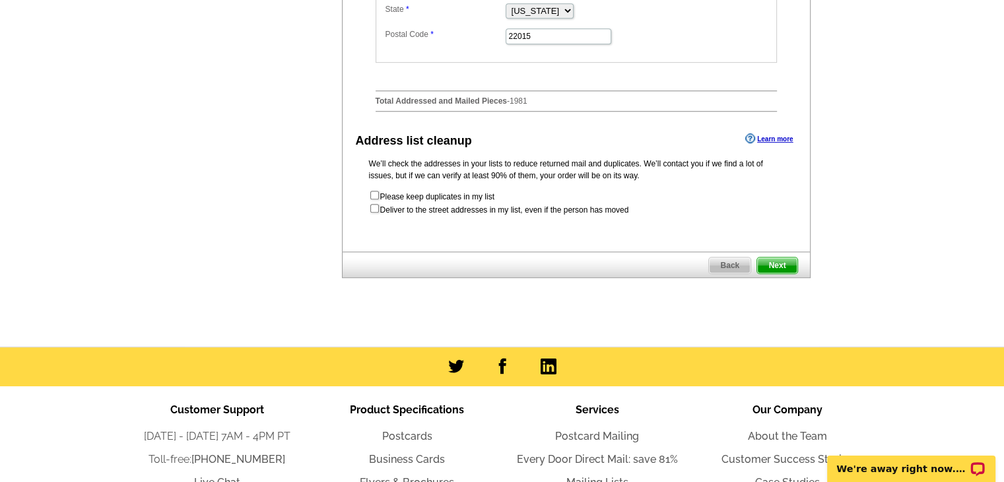
click at [794, 273] on span "Next" at bounding box center [777, 266] width 40 height 16
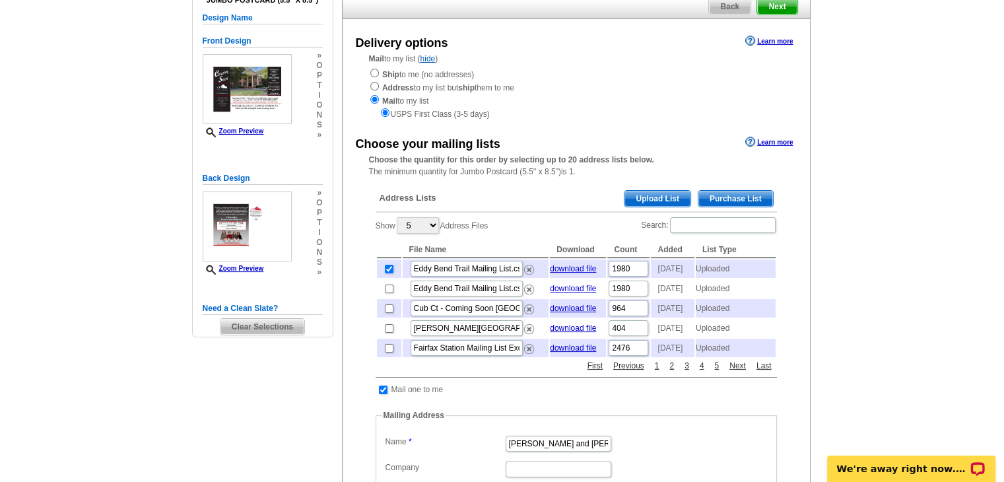
scroll to position [125, 0]
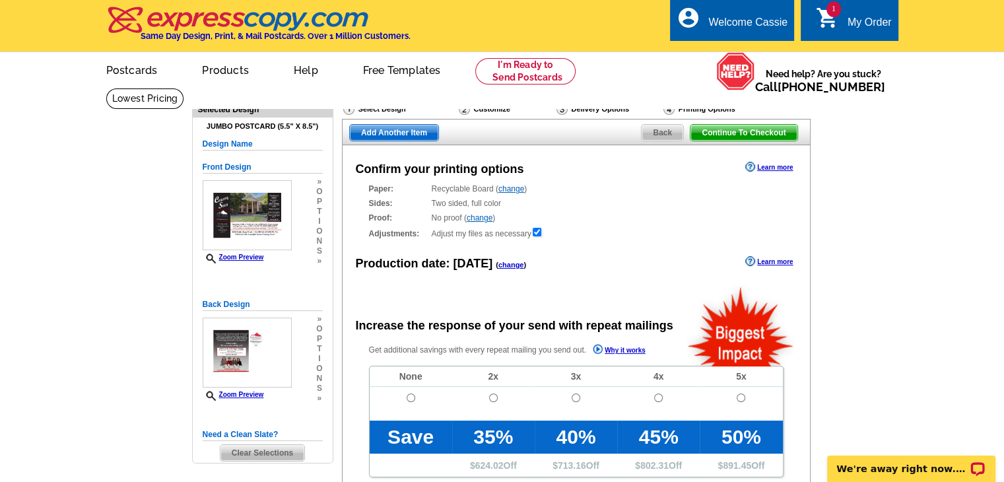
radio input "false"
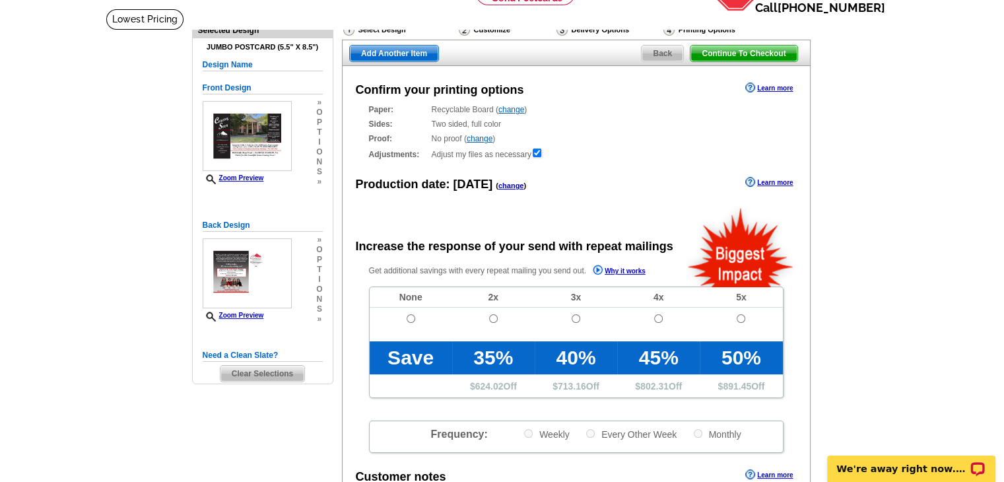
scroll to position [87, 0]
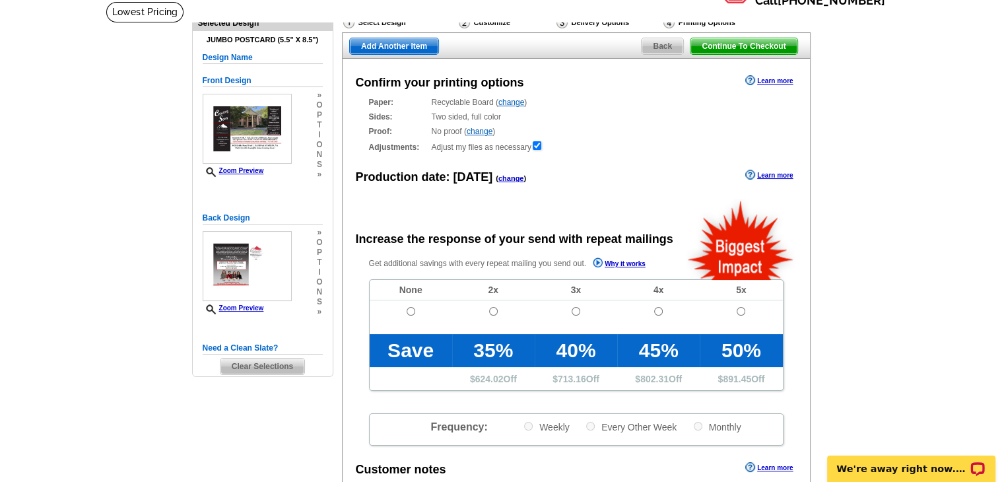
click at [410, 314] on input "radio" at bounding box center [411, 311] width 9 height 9
radio input "true"
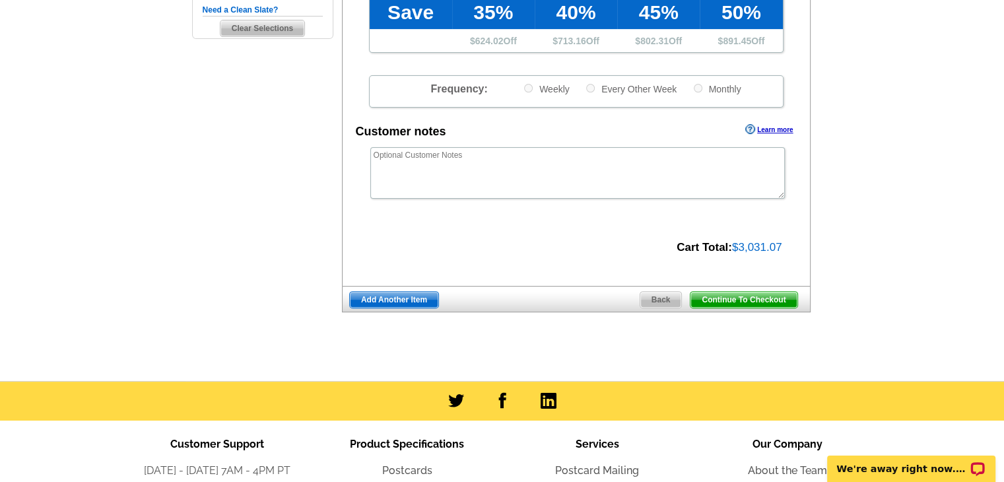
scroll to position [425, 0]
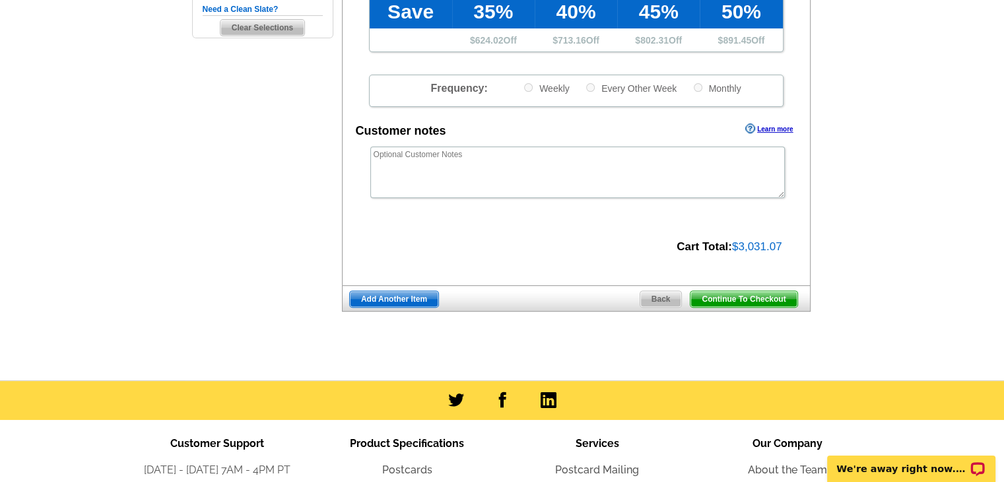
click at [737, 303] on span "Continue To Checkout" at bounding box center [744, 299] width 106 height 16
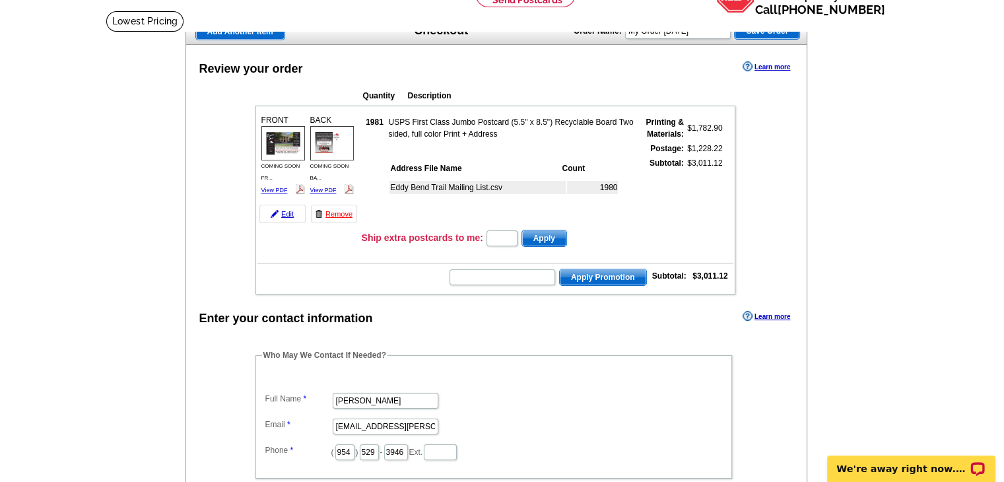
scroll to position [77, 0]
click at [526, 277] on input "text" at bounding box center [503, 278] width 106 height 16
type input "PE40"
click at [559, 269] on button "Apply Promotion" at bounding box center [603, 277] width 88 height 17
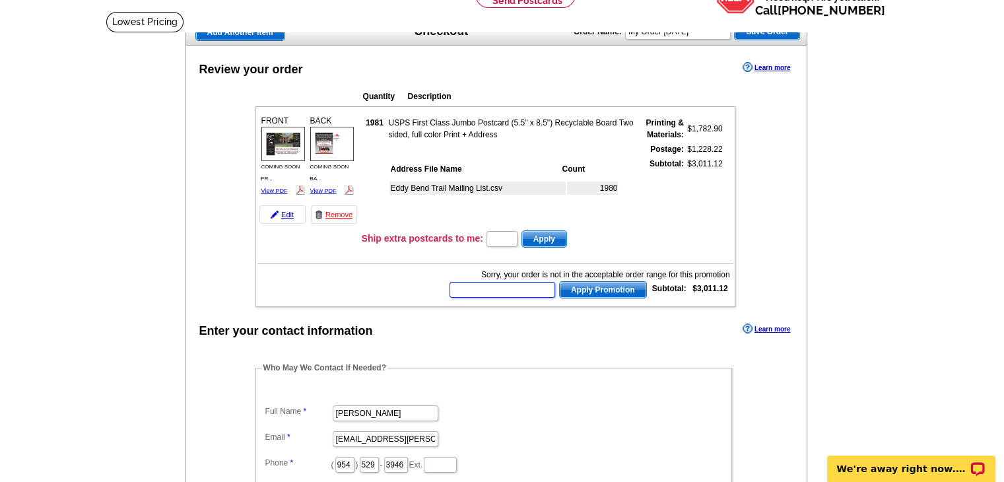
click at [502, 286] on input "text" at bounding box center [503, 290] width 106 height 16
type input "PE40"
click at [559, 281] on button "Apply Promotion" at bounding box center [603, 289] width 88 height 17
click at [477, 285] on input "text" at bounding box center [503, 290] width 106 height 16
type input "HURRY40"
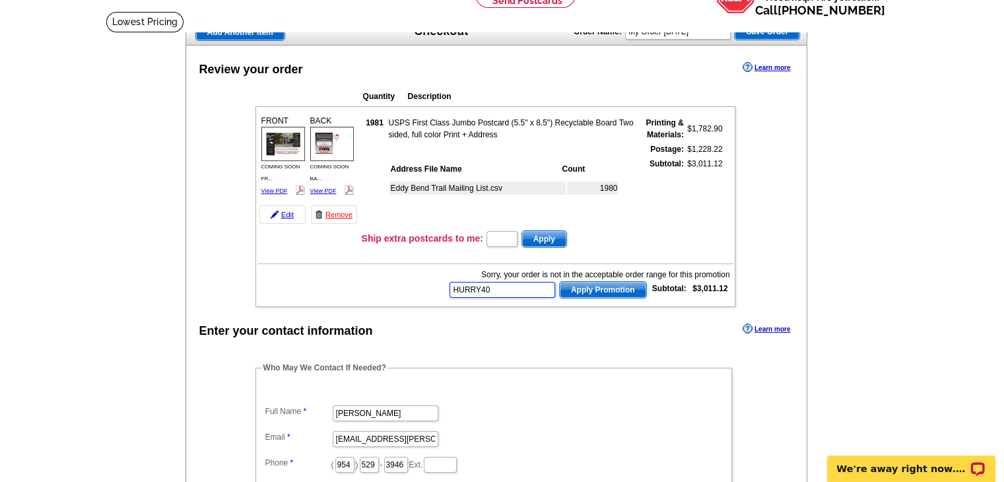
click at [559, 281] on button "Apply Promotion" at bounding box center [603, 289] width 88 height 17
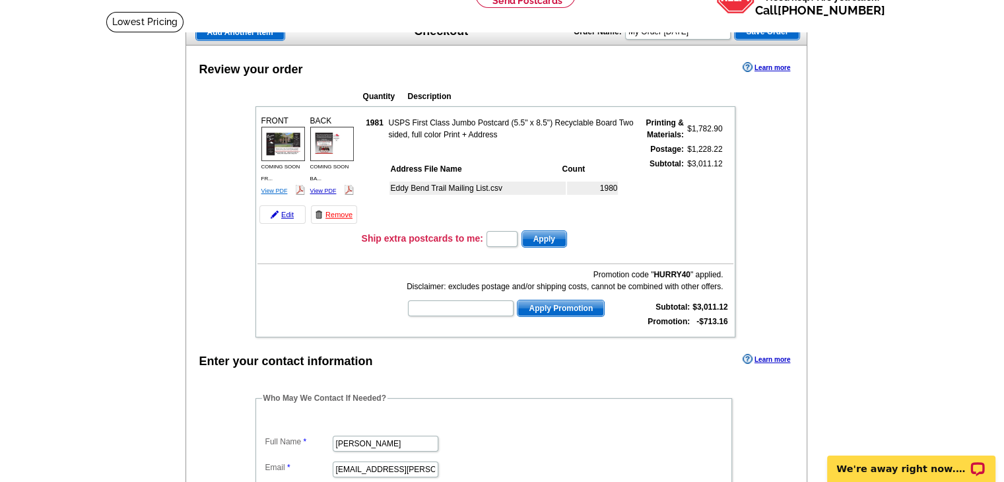
click at [272, 188] on link "View PDF" at bounding box center [274, 191] width 26 height 7
click at [322, 190] on link "View PDF" at bounding box center [323, 191] width 26 height 7
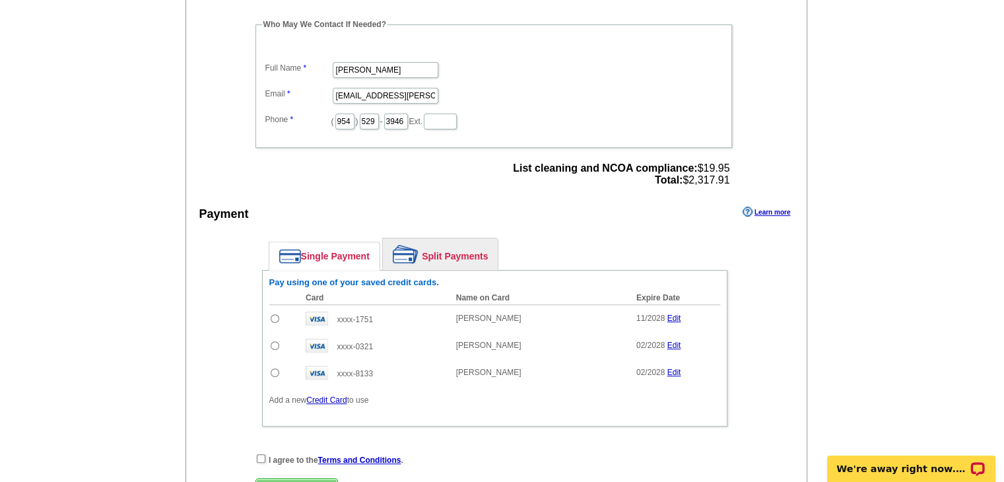
scroll to position [466, 0]
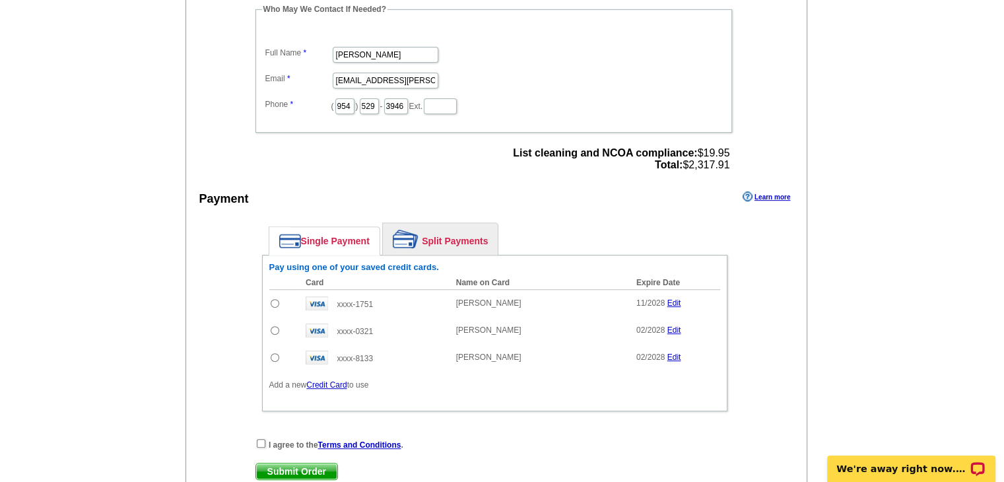
click at [273, 299] on input "radio" at bounding box center [275, 303] width 9 height 9
radio input "true"
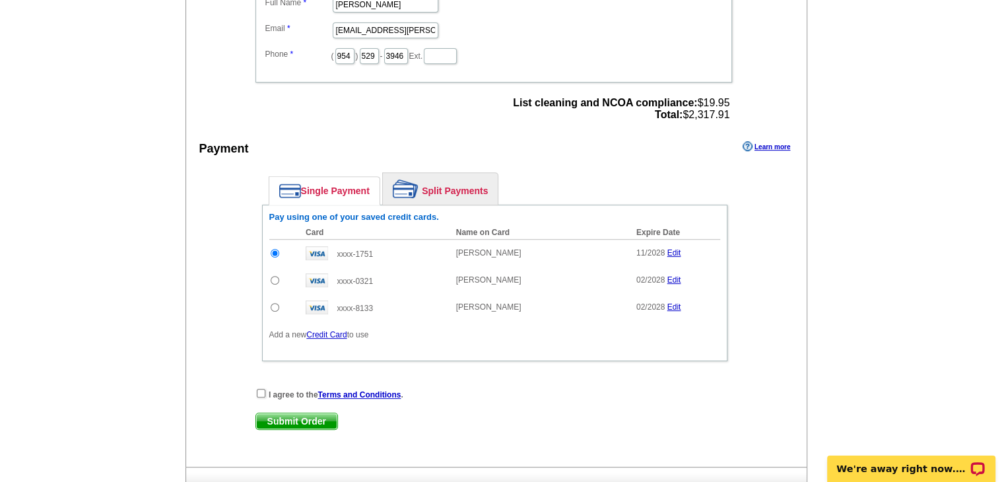
scroll to position [516, 0]
click at [259, 388] on input "checkbox" at bounding box center [261, 392] width 9 height 9
checkbox input "true"
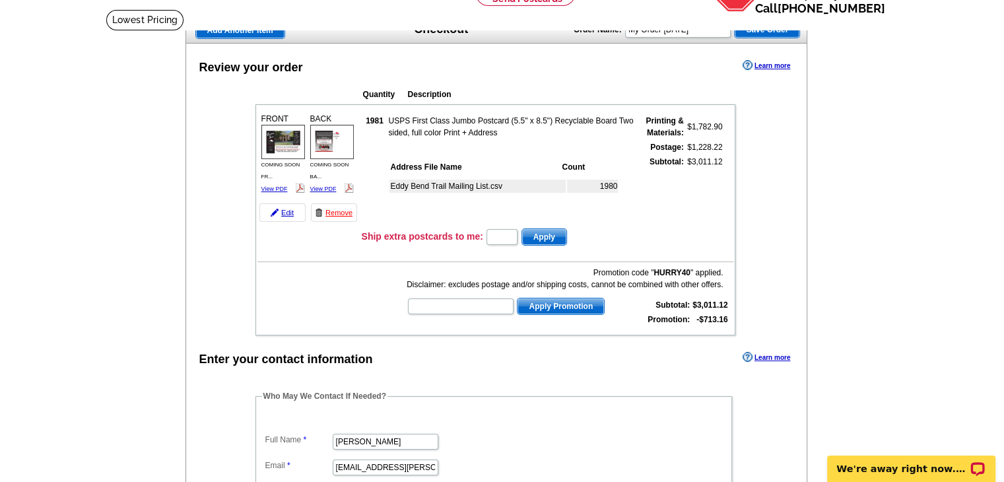
scroll to position [75, 0]
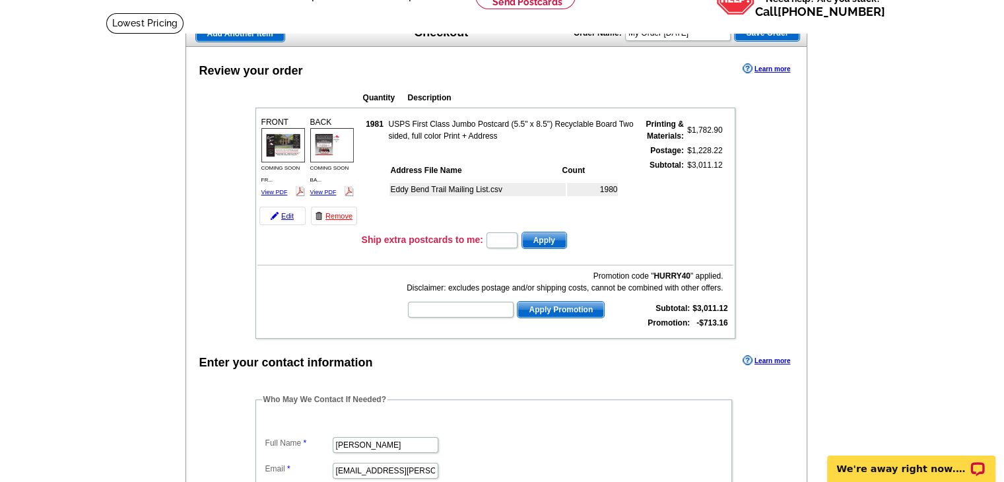
click at [276, 158] on img at bounding box center [283, 145] width 44 height 34
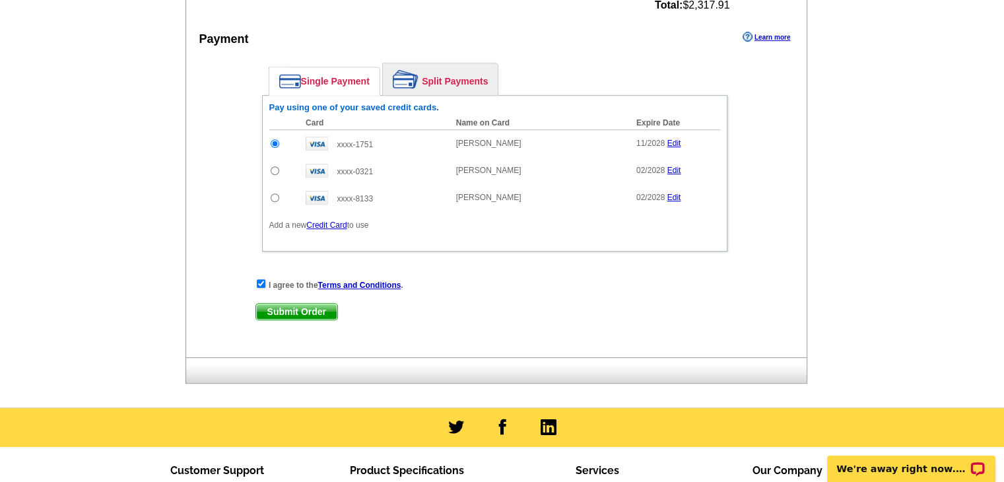
scroll to position [626, 0]
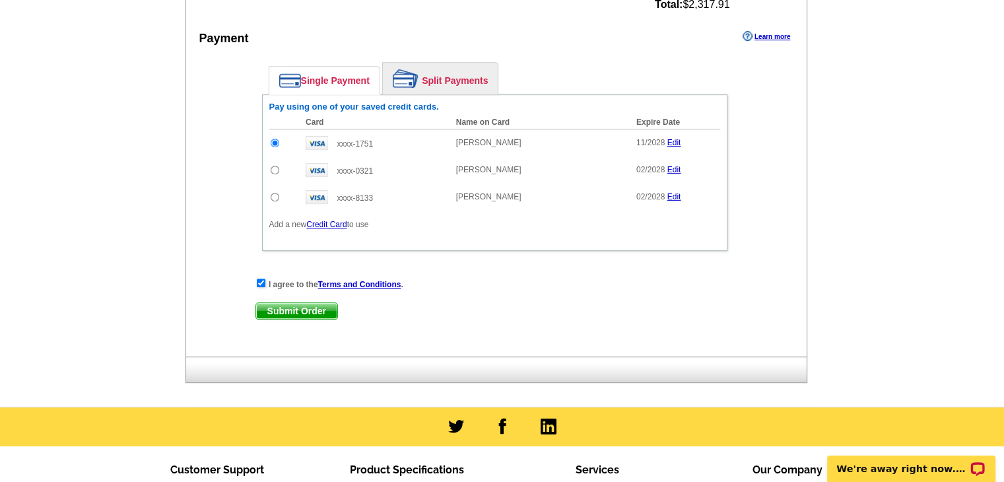
click at [317, 309] on span "Submit Order" at bounding box center [296, 311] width 81 height 16
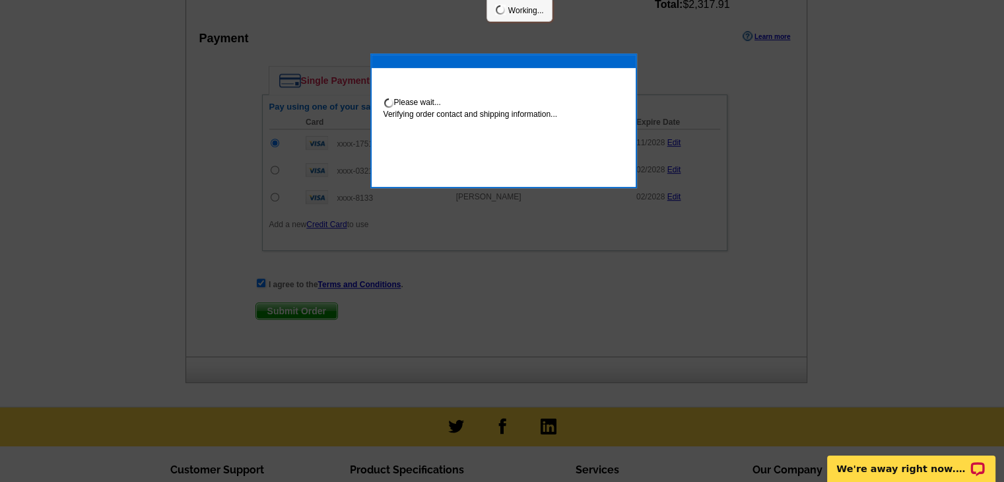
scroll to position [693, 0]
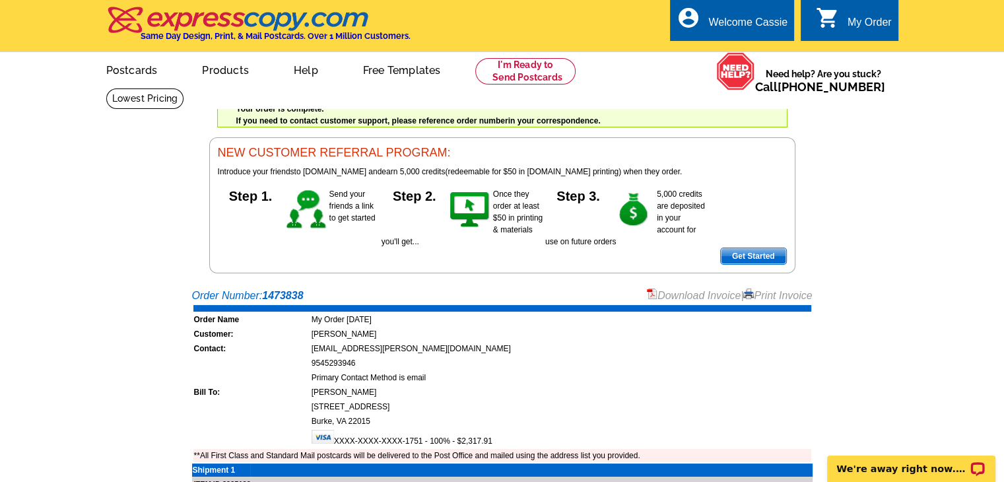
click at [703, 300] on link "Download Invoice" at bounding box center [694, 295] width 94 height 11
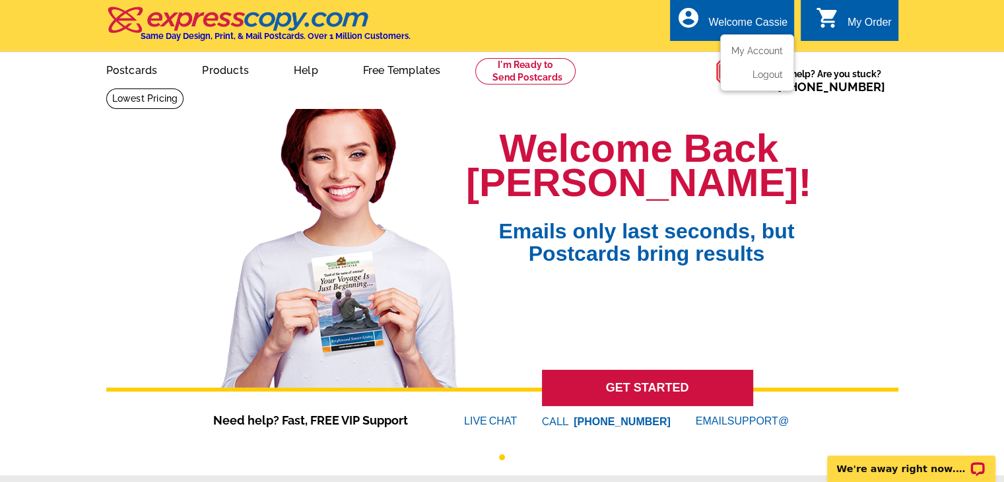
click at [738, 30] on div "Welcome Cassie" at bounding box center [748, 26] width 79 height 18
click at [840, 24] on link "0 shopping_cart My Order" at bounding box center [854, 23] width 76 height 17
click at [852, 26] on div "My Order" at bounding box center [870, 26] width 44 height 18
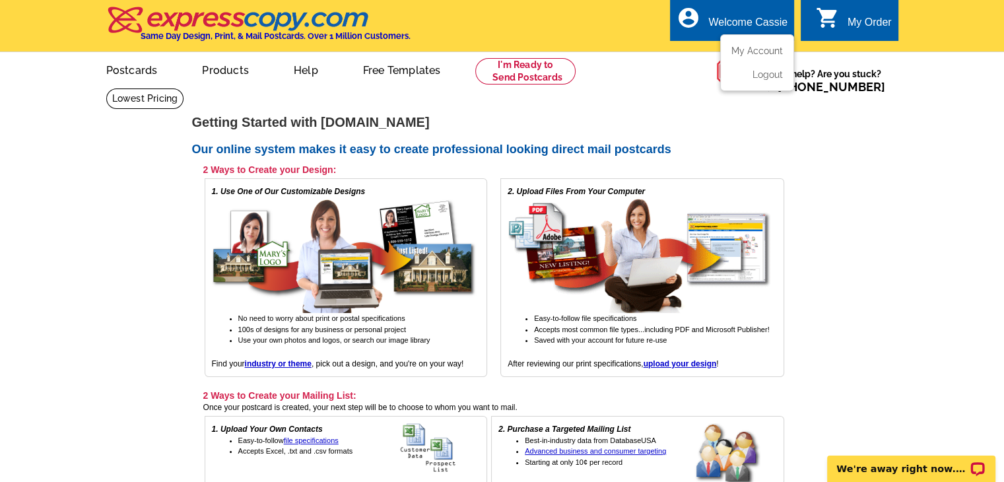
click at [745, 17] on div "Welcome Cassie" at bounding box center [748, 26] width 79 height 18
click at [779, 57] on link "My Account" at bounding box center [754, 51] width 57 height 12
click at [765, 55] on link "My Account" at bounding box center [754, 51] width 57 height 12
click at [758, 53] on link "My Account" at bounding box center [754, 51] width 57 height 12
click at [750, 55] on link "My Account" at bounding box center [754, 51] width 57 height 12
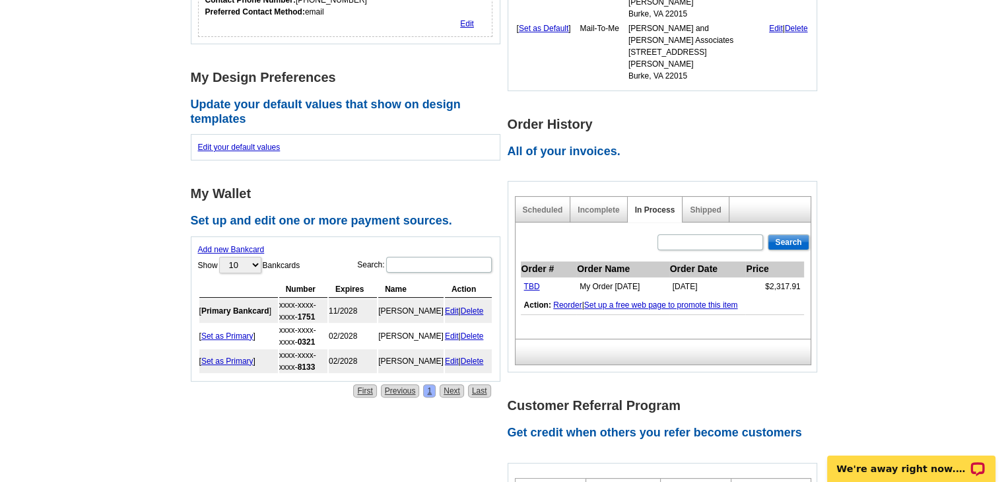
scroll to position [351, 0]
click at [528, 282] on link "TBD" at bounding box center [532, 286] width 16 height 9
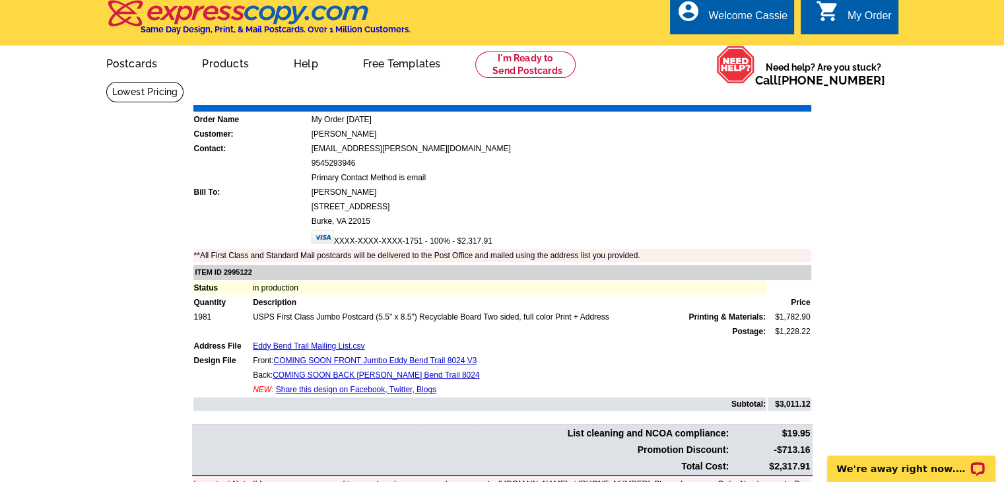
scroll to position [6, 0]
click at [711, 96] on link "Download Invoice" at bounding box center [694, 95] width 94 height 11
